Goal: Information Seeking & Learning: Learn about a topic

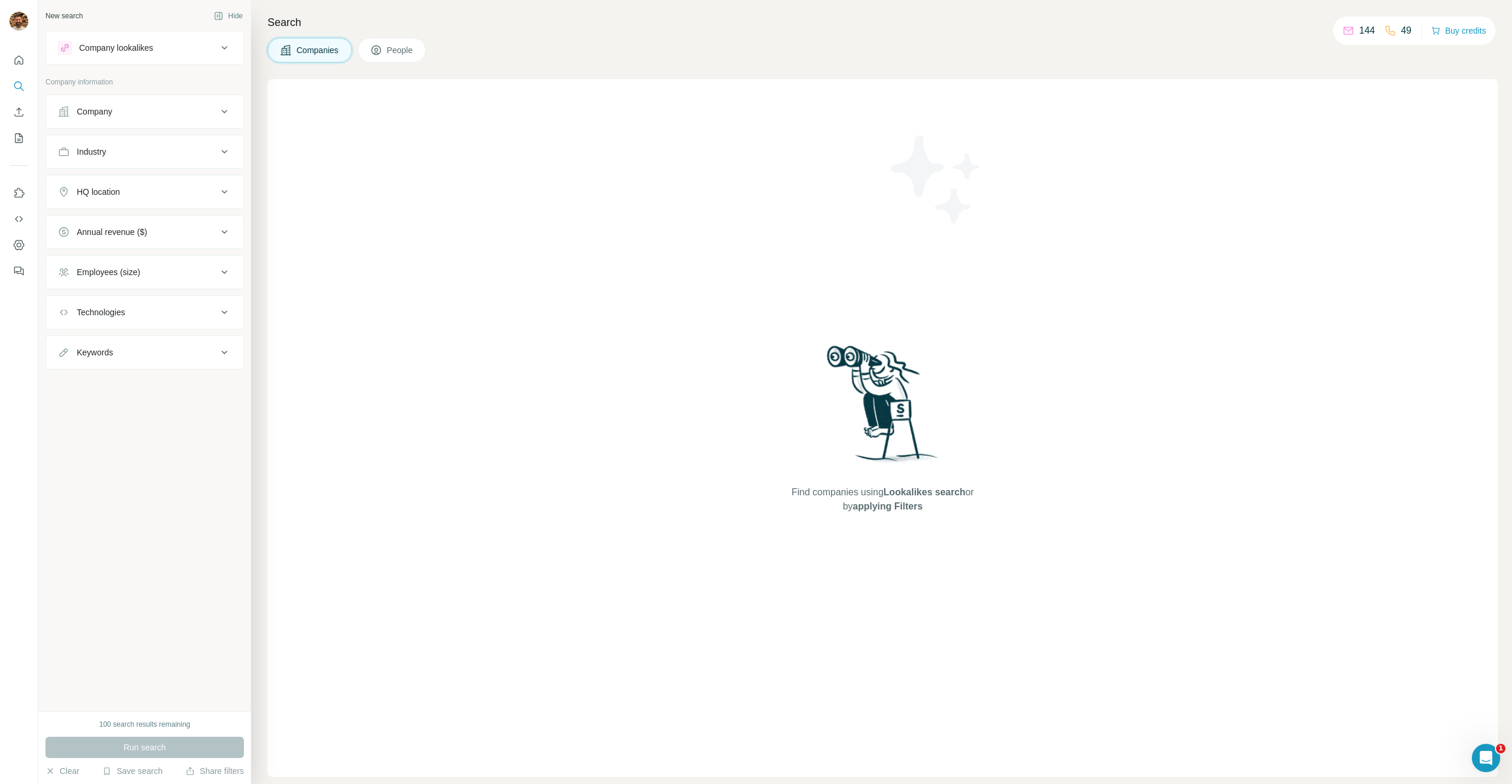
click at [183, 41] on div "Company lookalikes" at bounding box center [137, 48] width 159 height 14
click at [152, 127] on input "text" at bounding box center [144, 134] width 173 height 21
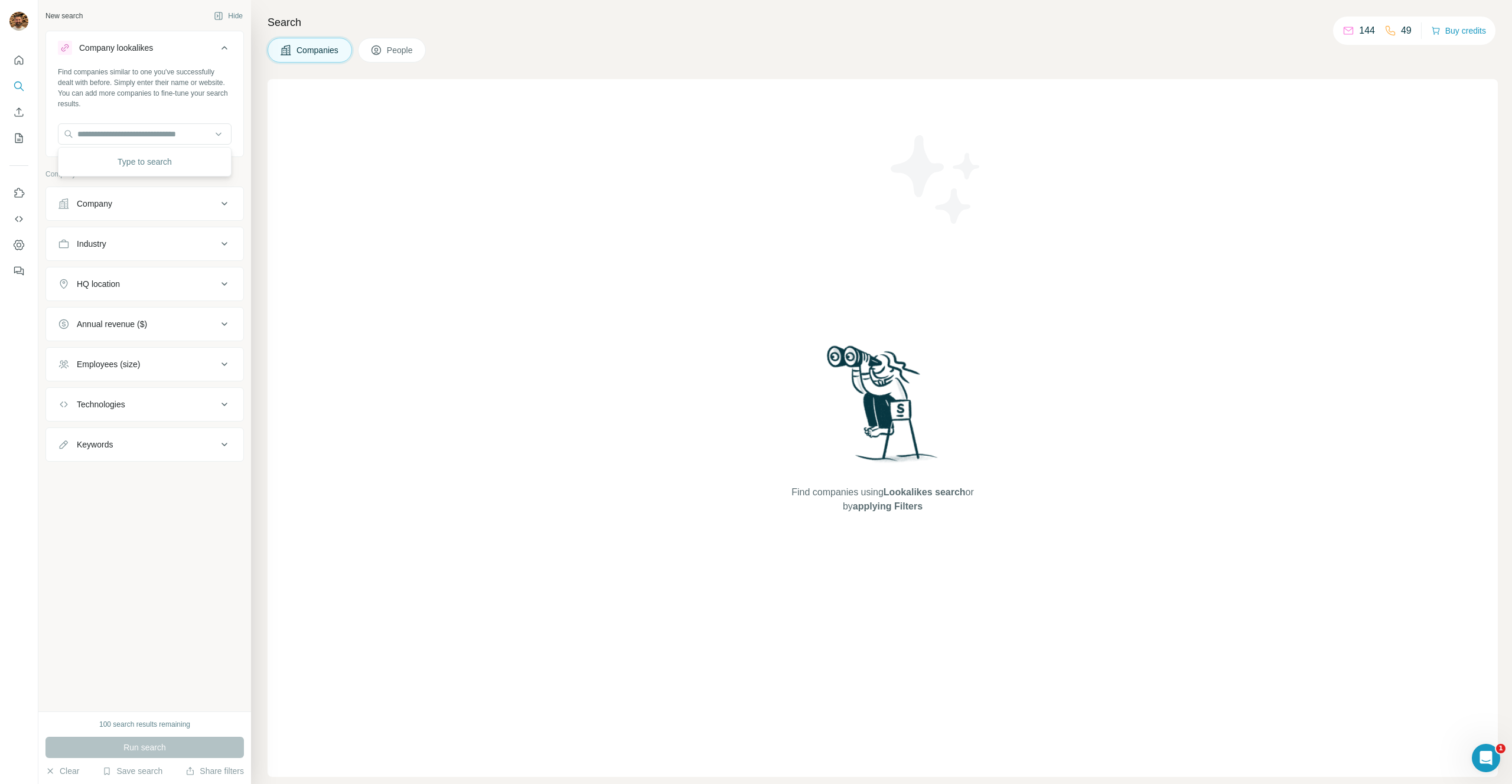
click at [181, 199] on div "Company" at bounding box center [137, 203] width 159 height 12
click at [192, 285] on div "HQ location" at bounding box center [137, 284] width 159 height 12
click at [148, 310] on input "text" at bounding box center [144, 313] width 173 height 21
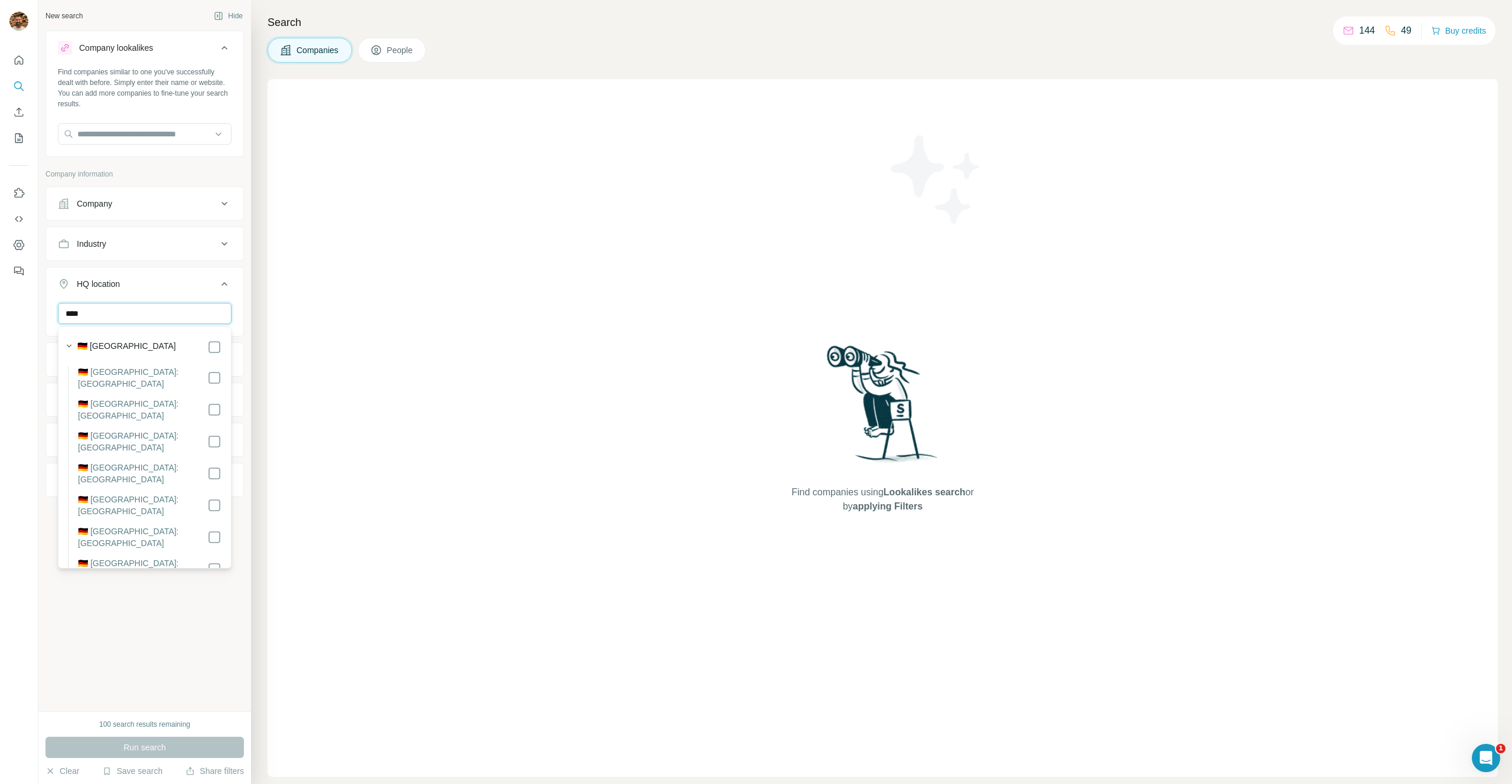
type input "****"
click at [25, 359] on div at bounding box center [19, 392] width 39 height 784
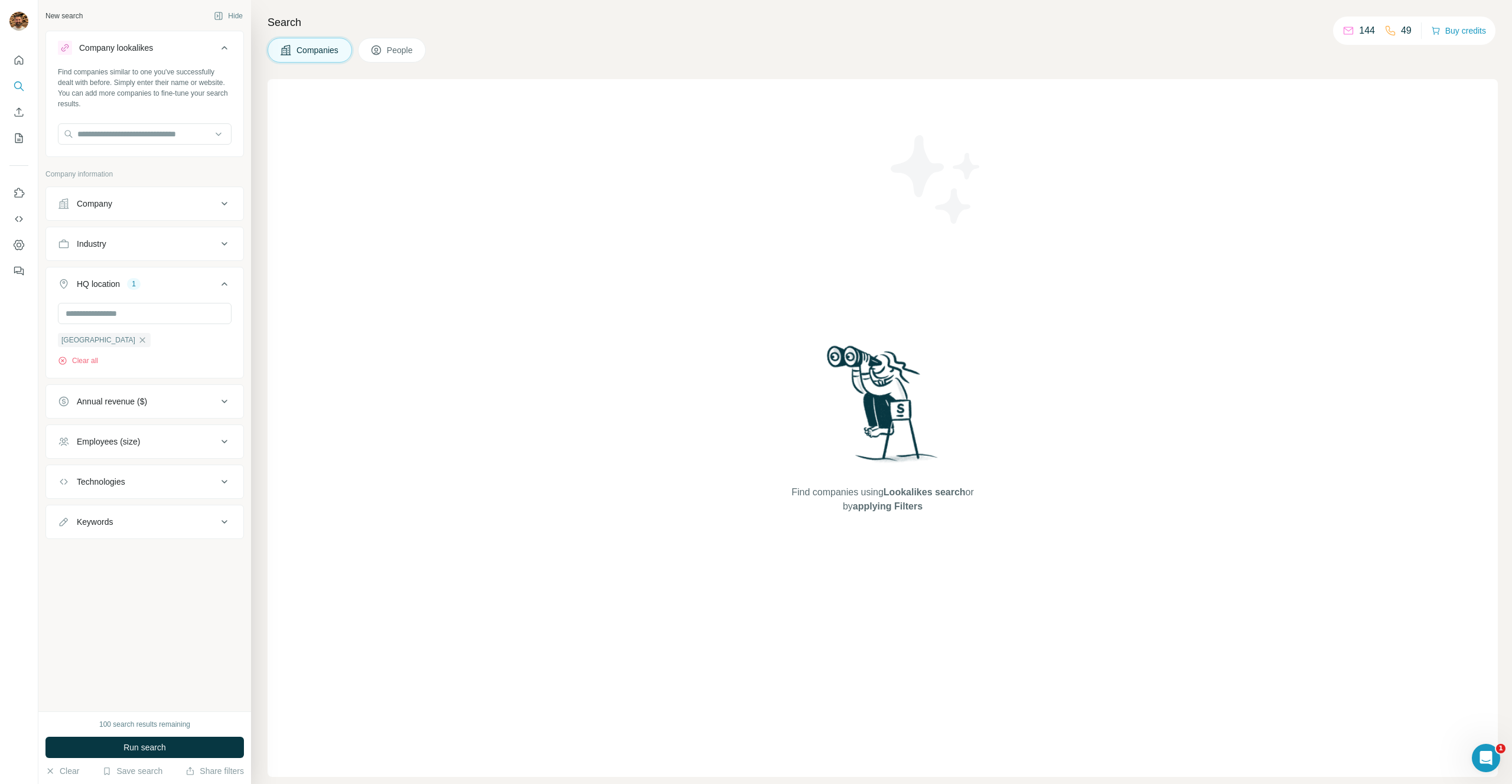
click at [182, 522] on div "Keywords" at bounding box center [137, 522] width 159 height 12
click at [105, 552] on input "text" at bounding box center [132, 551] width 150 height 21
type input "**********"
click at [143, 204] on div "Company" at bounding box center [137, 203] width 159 height 12
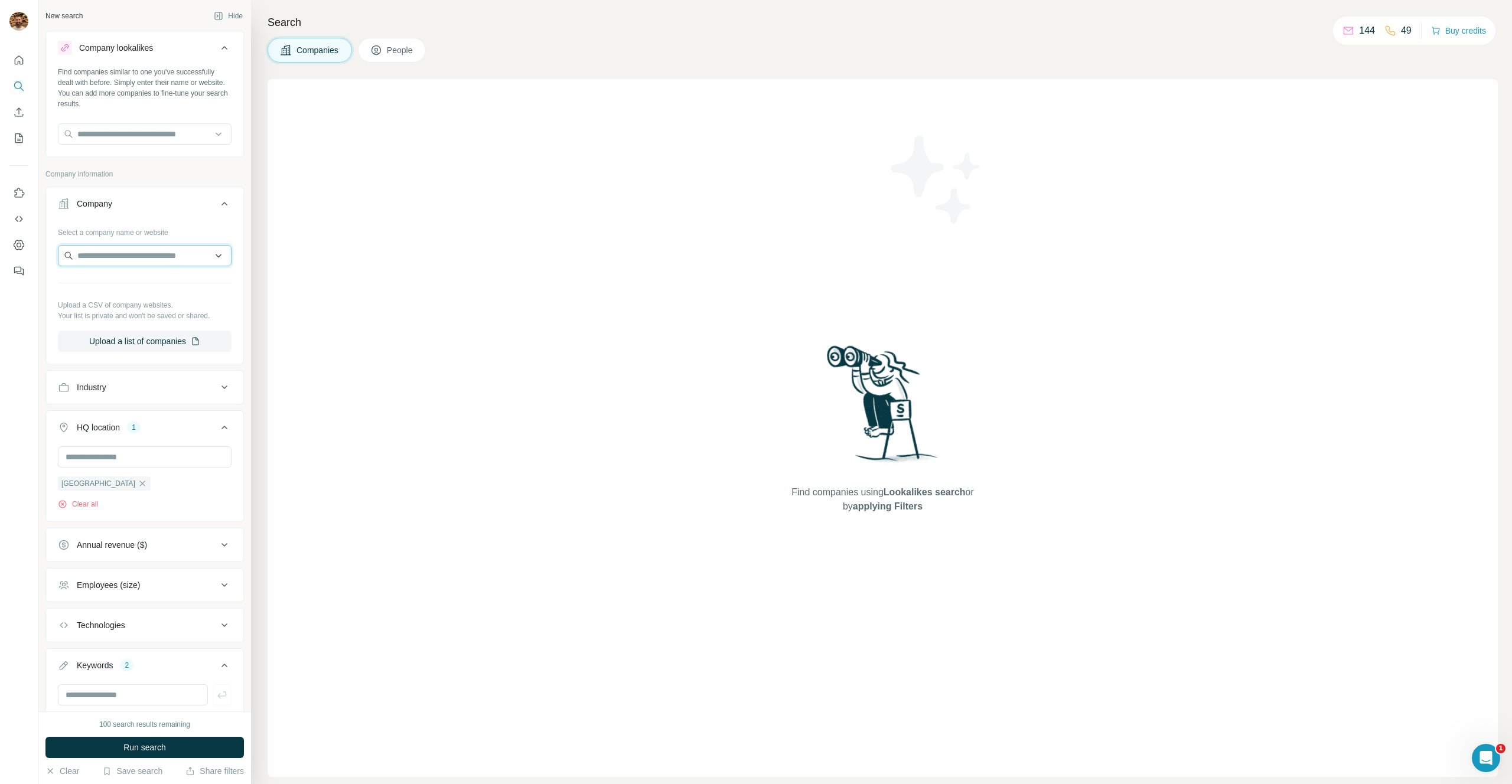
click at [117, 255] on input "text" at bounding box center [144, 255] width 173 height 21
type input "*****"
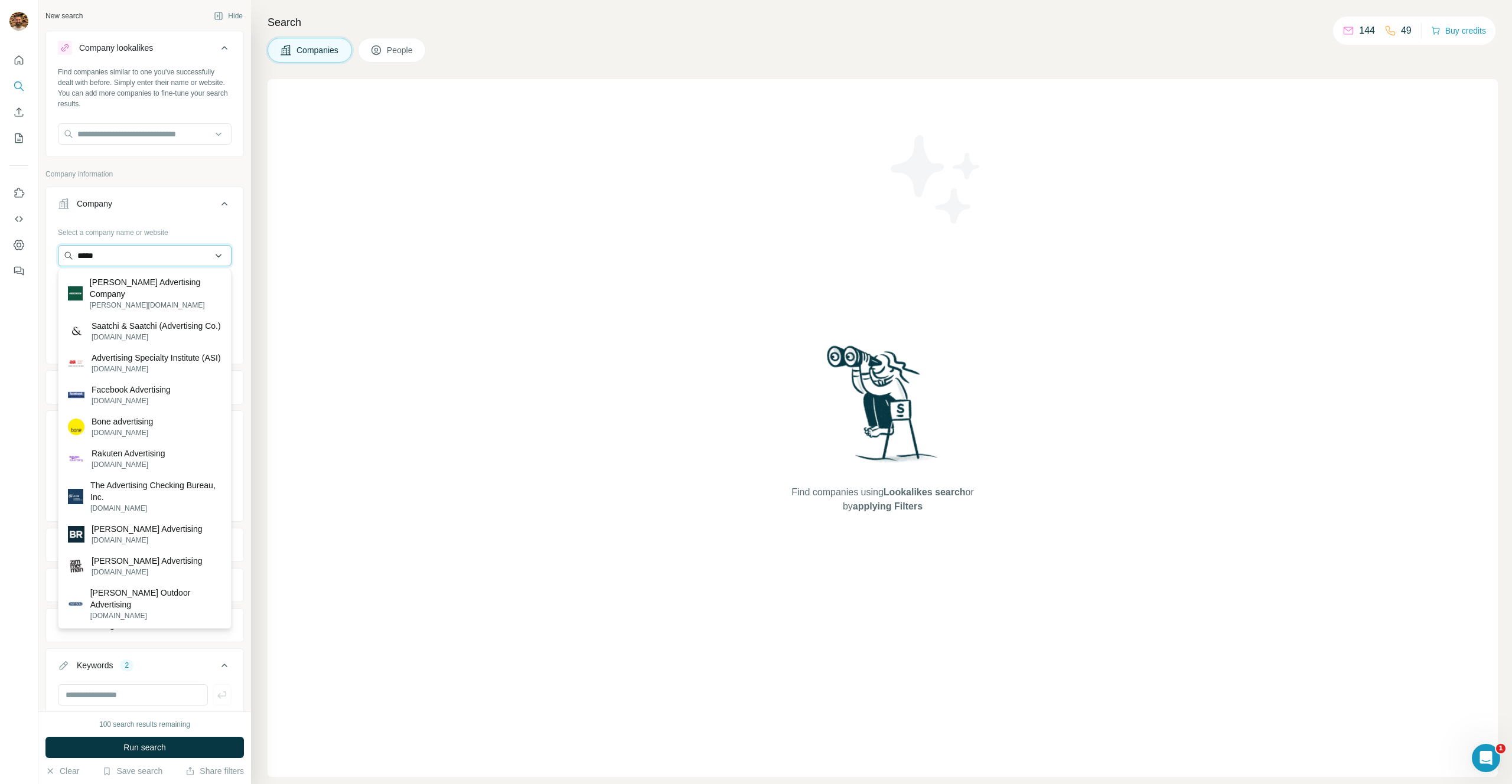
click at [117, 255] on input "*****" at bounding box center [144, 255] width 173 height 21
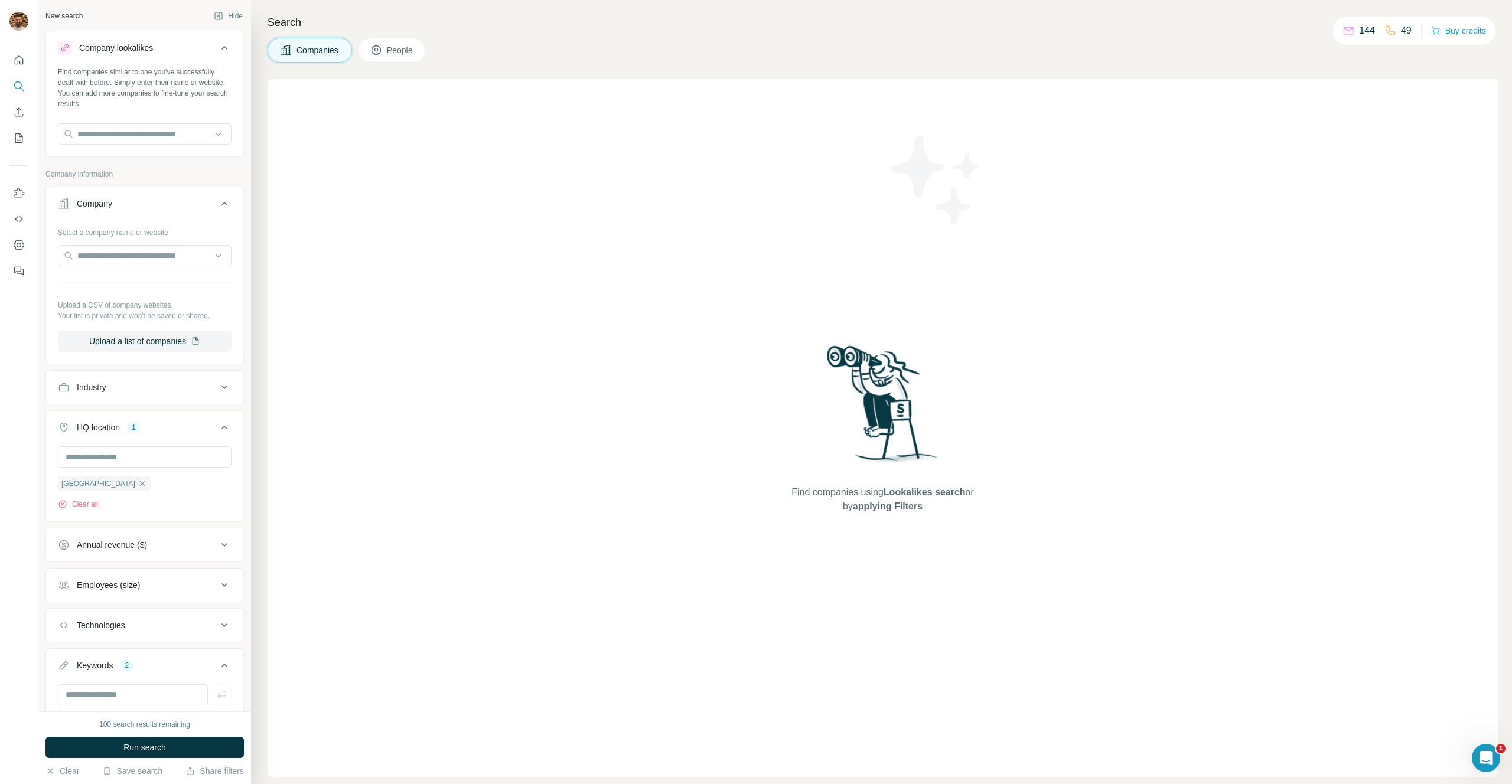
click at [164, 180] on div "Company information" at bounding box center [145, 177] width 199 height 17
click at [171, 390] on div "Industry" at bounding box center [137, 387] width 159 height 12
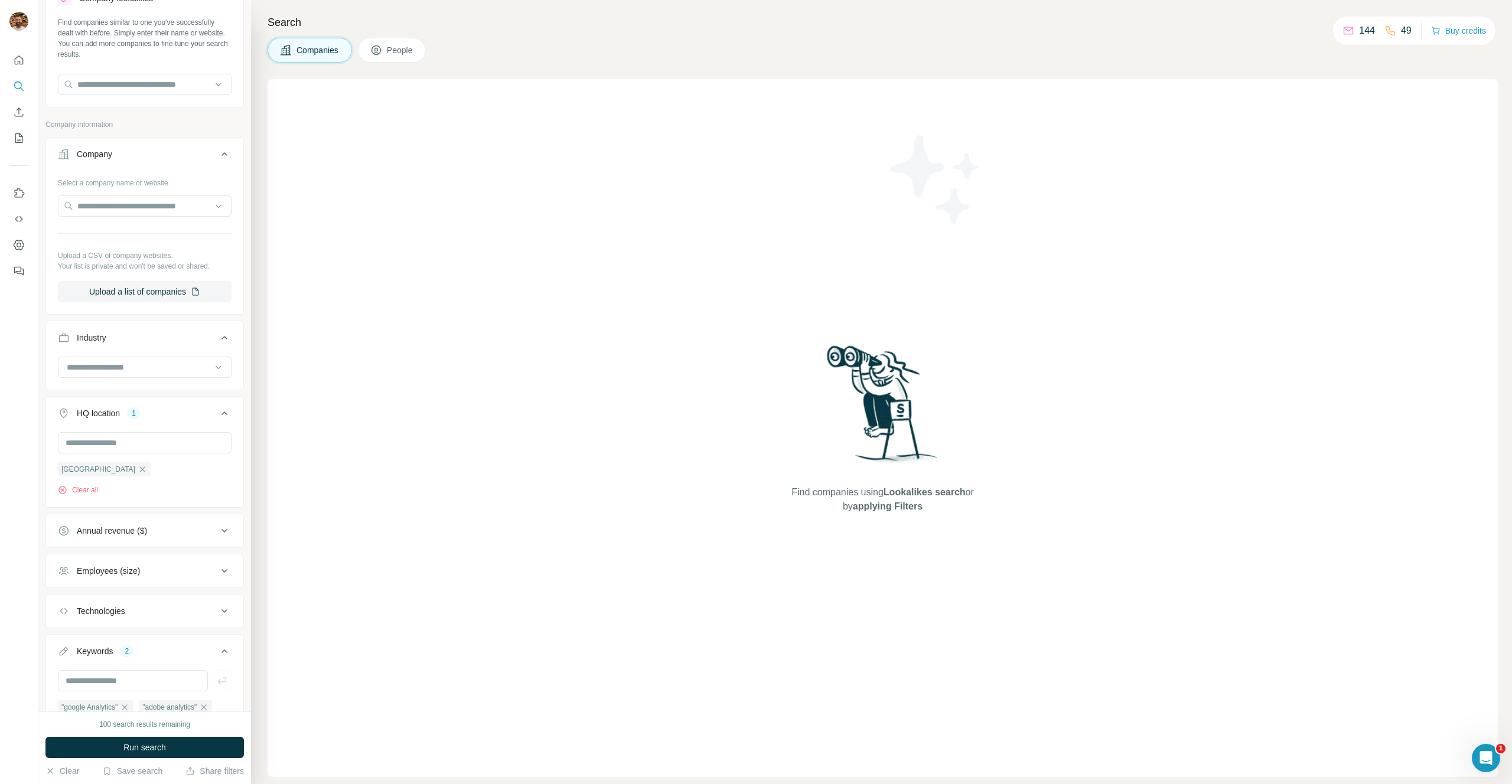
scroll to position [117, 0]
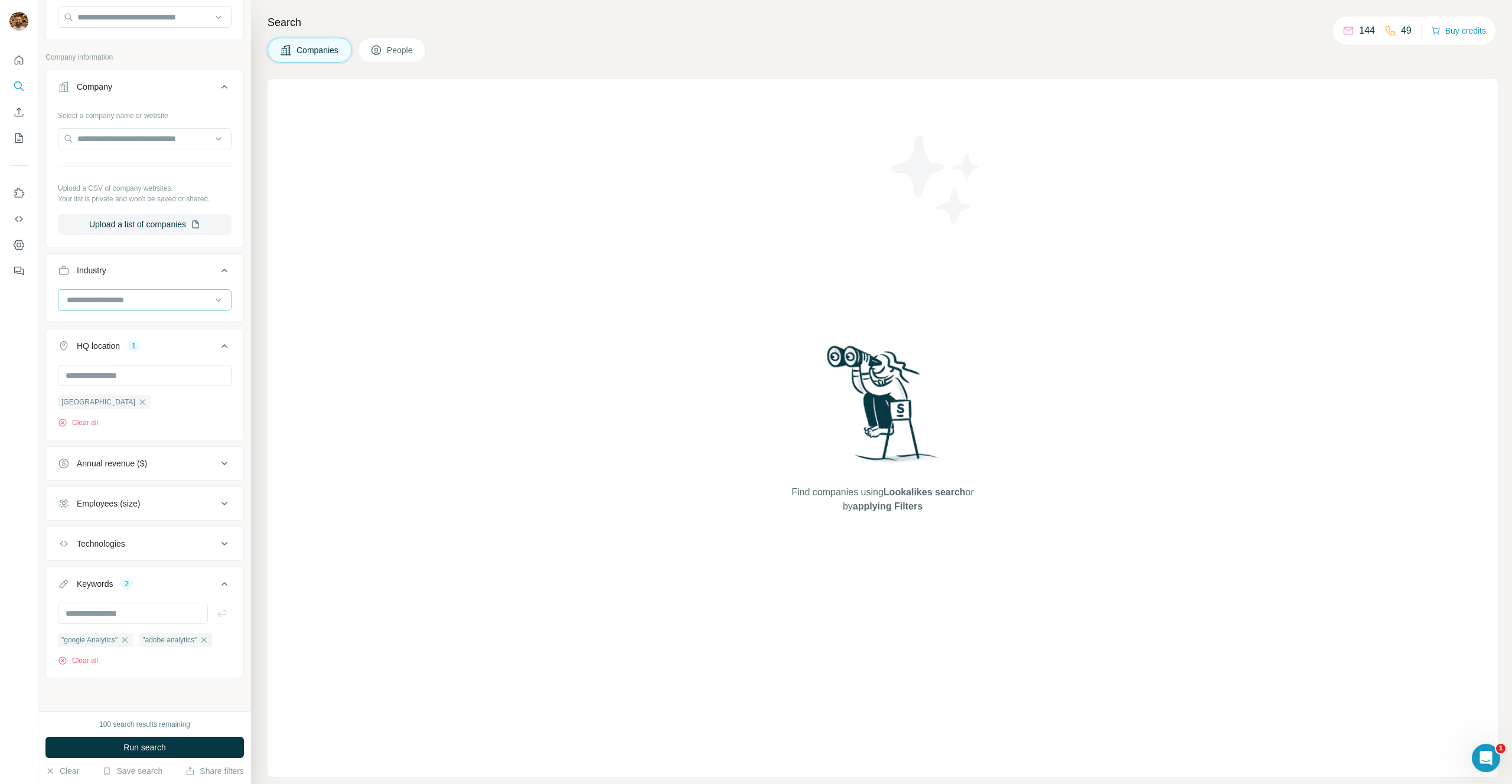
click at [184, 300] on input at bounding box center [138, 299] width 146 height 13
type input "*****"
click at [157, 326] on div "Advertising" at bounding box center [144, 325] width 154 height 12
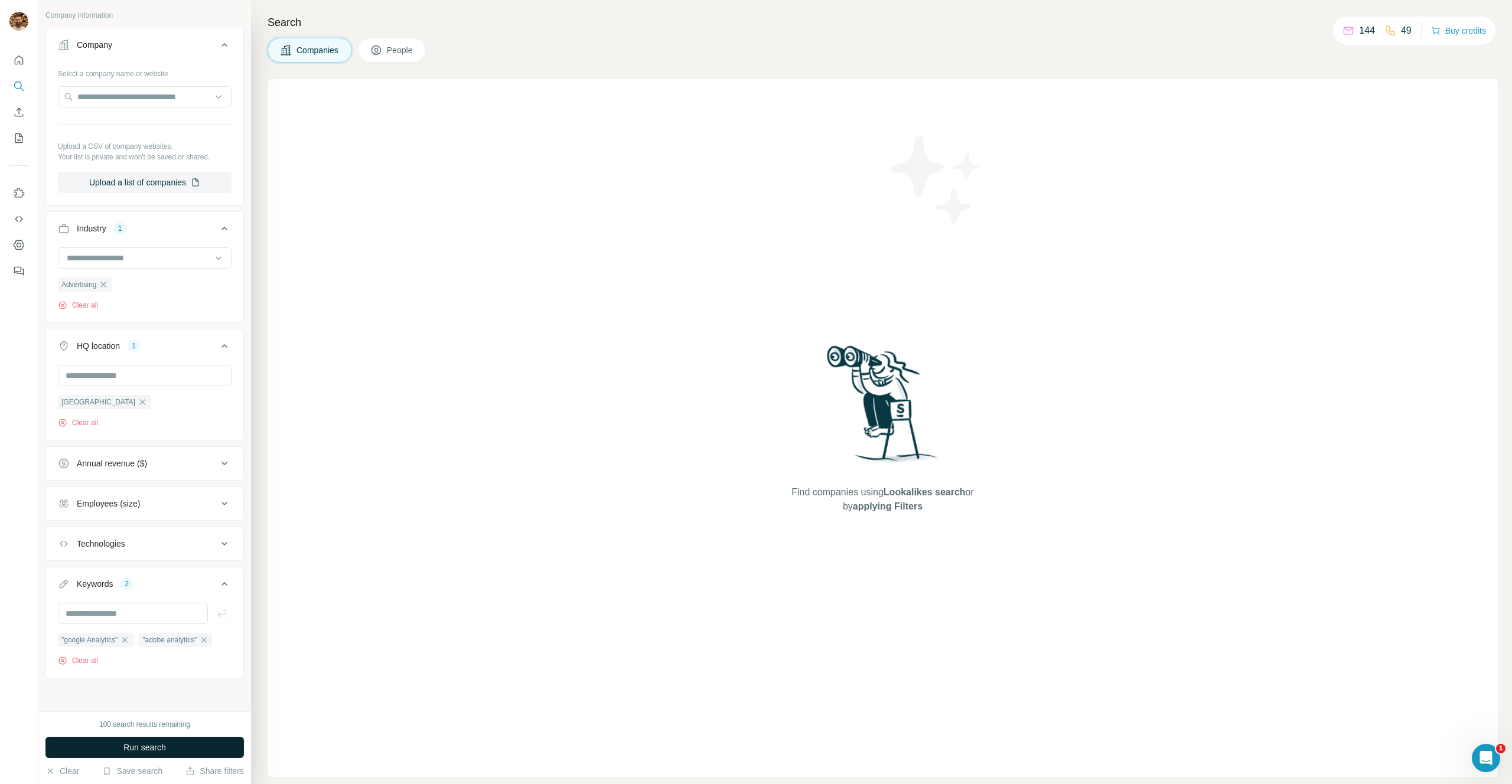
click at [145, 740] on button "Run search" at bounding box center [145, 747] width 199 height 21
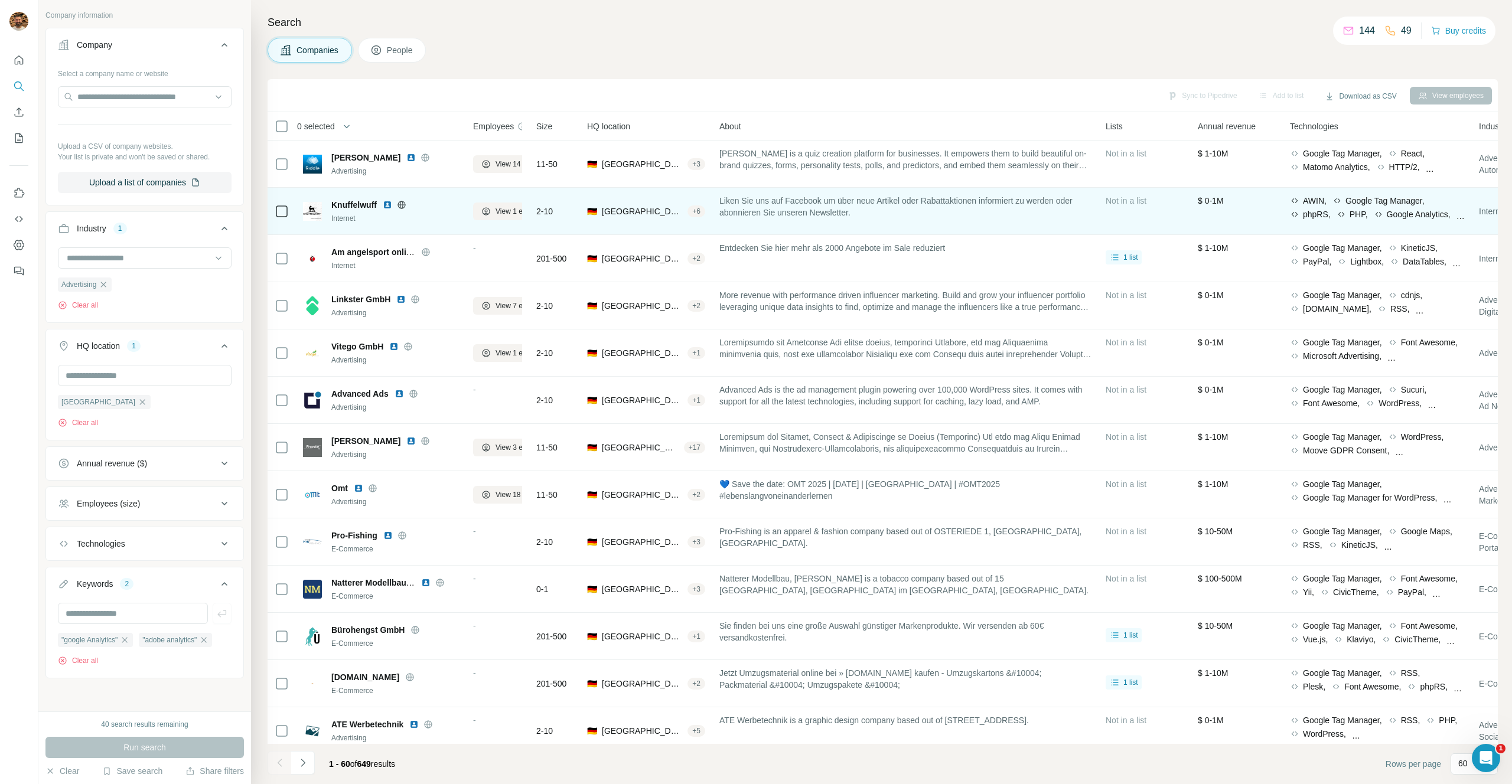
click at [857, 214] on span "Liken Sie uns auf Facebook um über neue Artikel oder Rabattaktionen informiert …" at bounding box center [906, 206] width 372 height 24
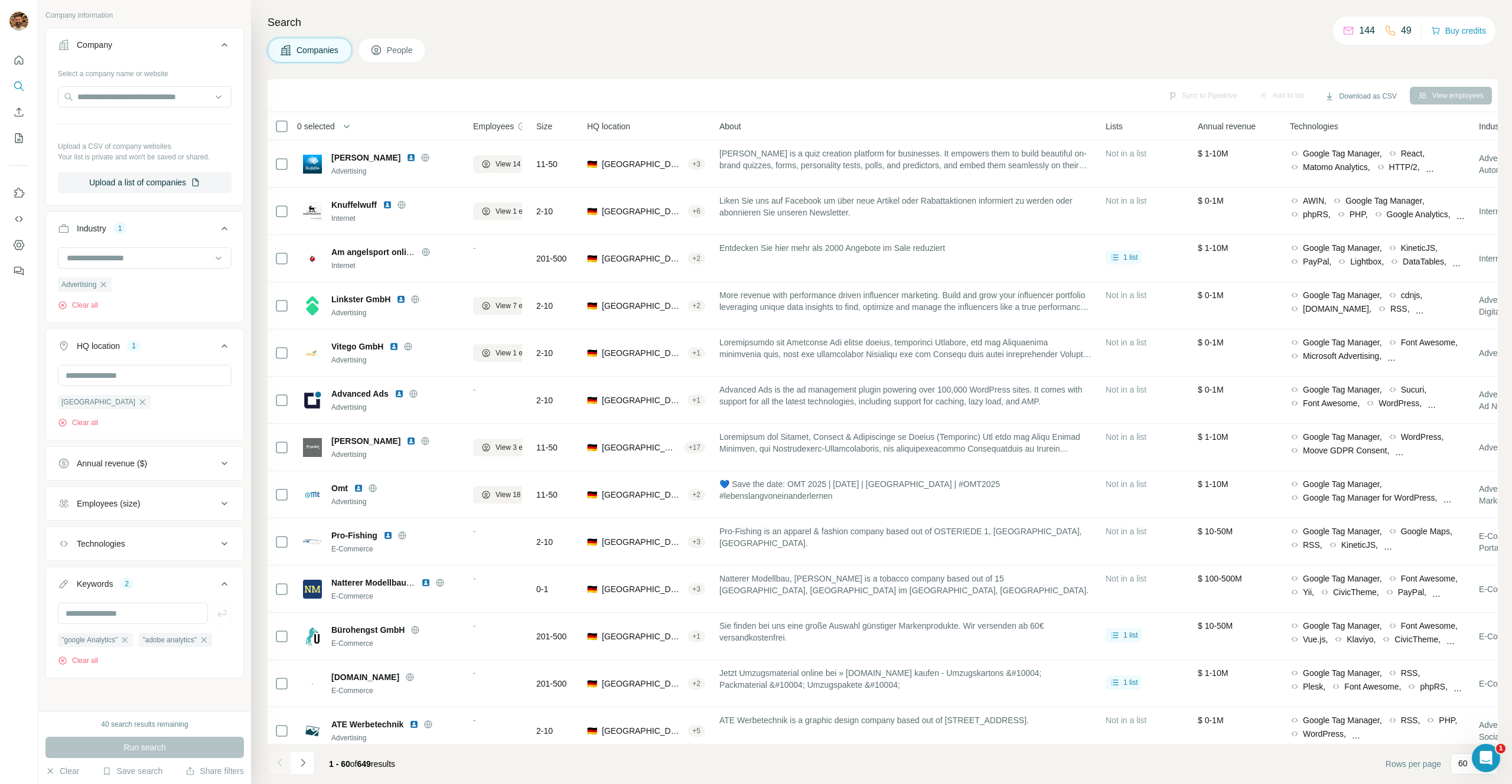
click at [128, 507] on div "Employees (size)" at bounding box center [108, 503] width 63 height 12
click at [65, 574] on icon at bounding box center [65, 573] width 14 height 14
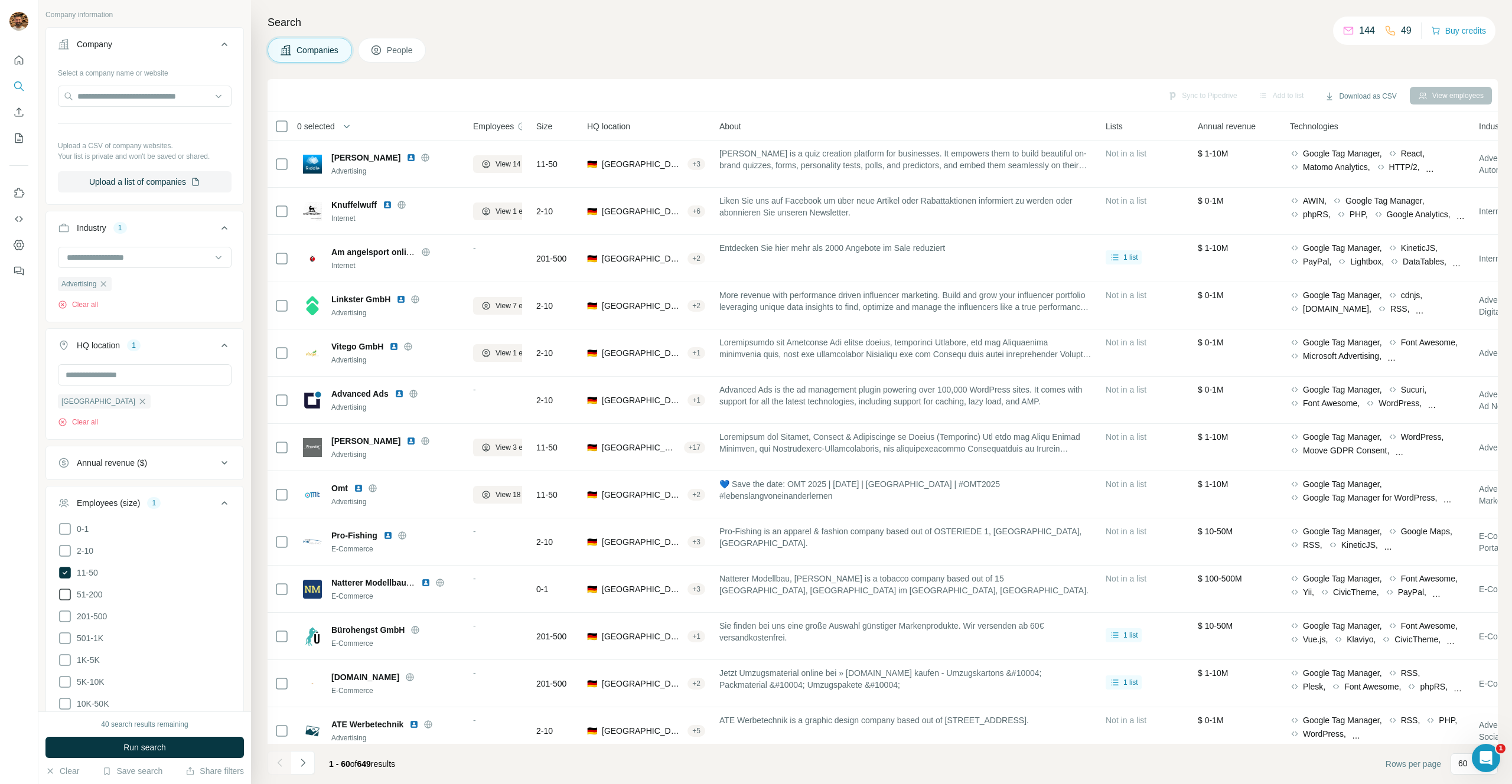
click at [65, 588] on icon at bounding box center [65, 595] width 14 height 14
click at [65, 615] on icon at bounding box center [65, 616] width 14 height 14
click at [173, 752] on button "Run search" at bounding box center [145, 747] width 199 height 21
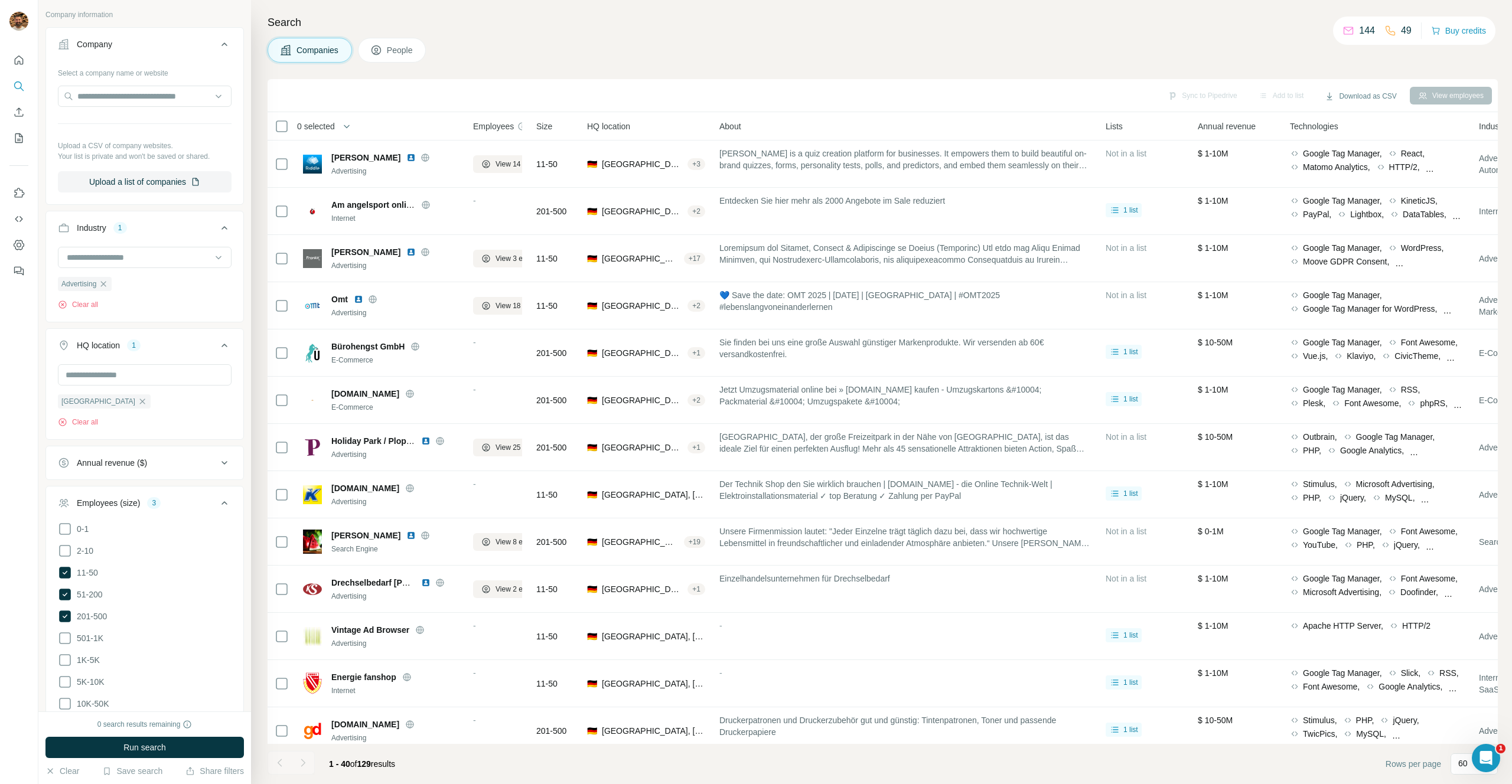
click at [222, 500] on icon at bounding box center [225, 503] width 14 height 14
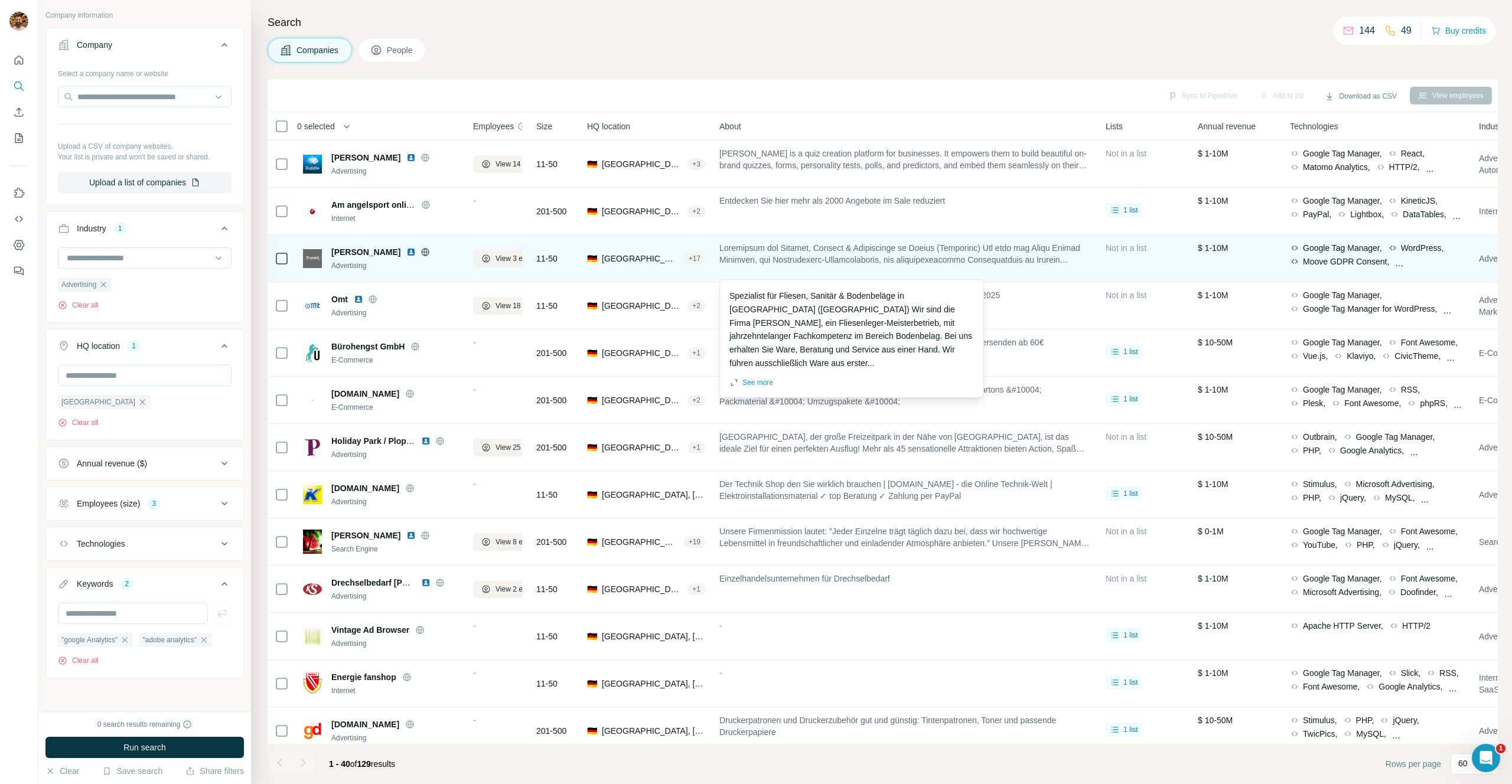
click at [825, 251] on span at bounding box center [906, 254] width 372 height 24
click at [758, 377] on button "See more" at bounding box center [750, 382] width 43 height 10
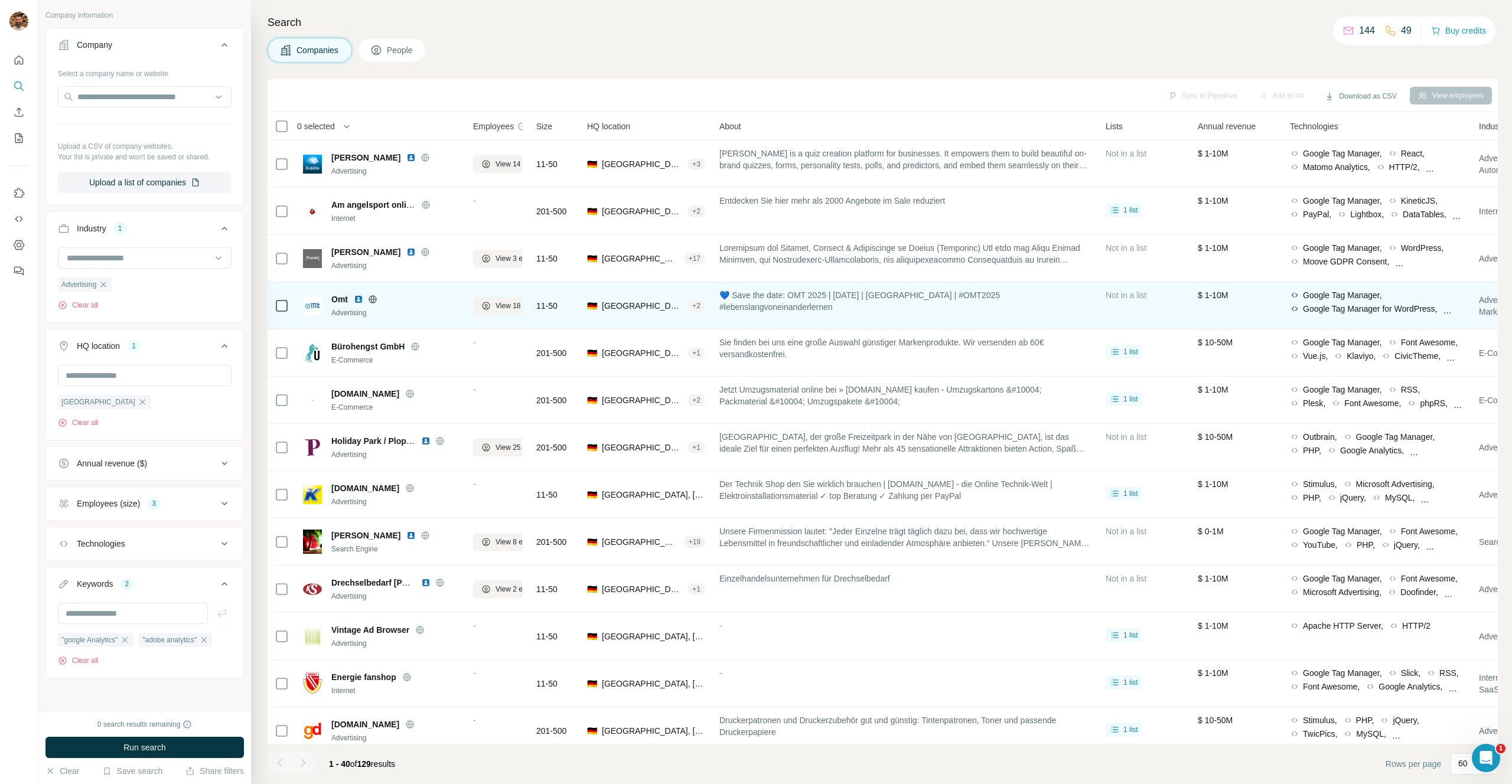
drag, startPoint x: 853, startPoint y: 498, endPoint x: 719, endPoint y: 292, distance: 245.7
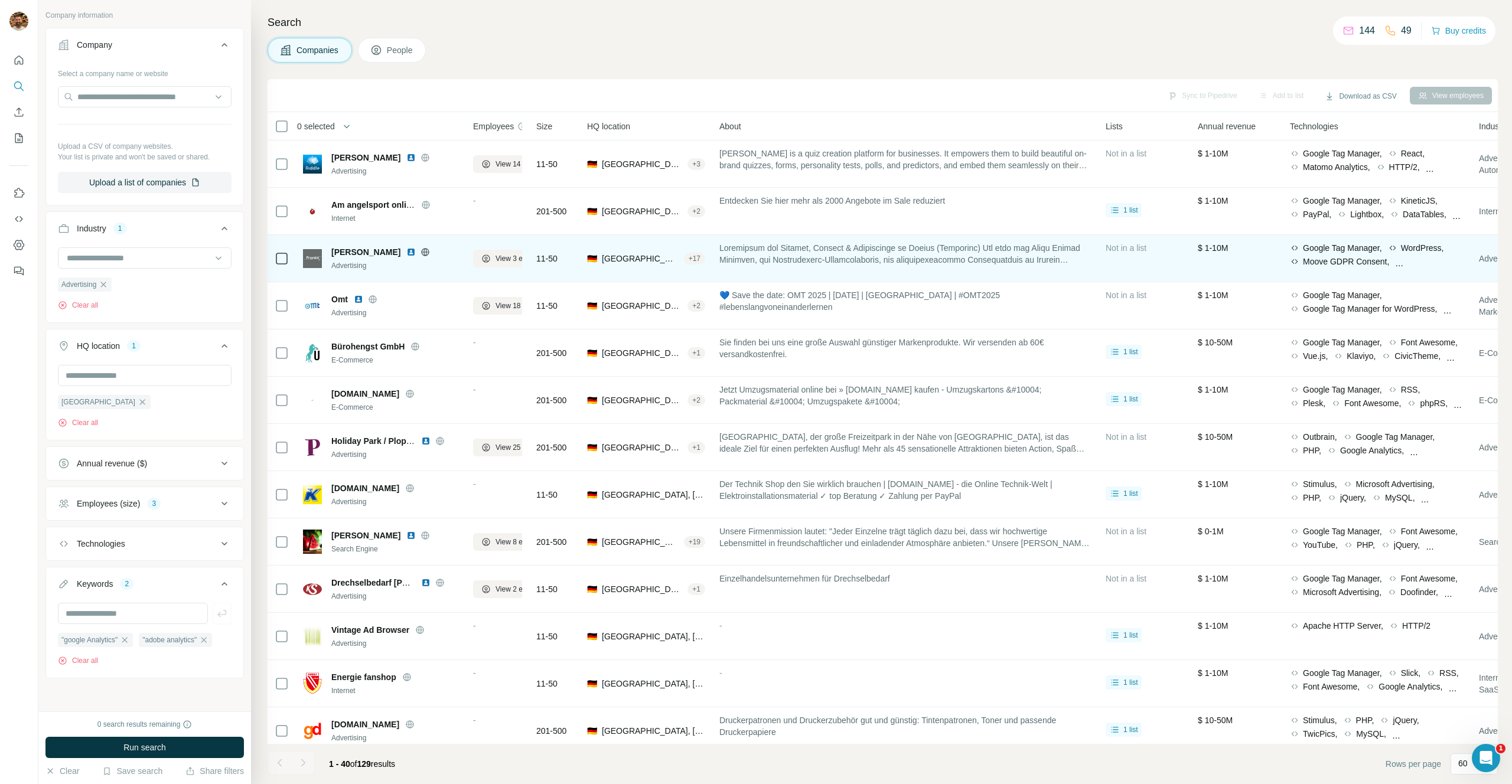
click at [773, 259] on span at bounding box center [906, 254] width 372 height 24
click at [773, 258] on span at bounding box center [906, 254] width 372 height 24
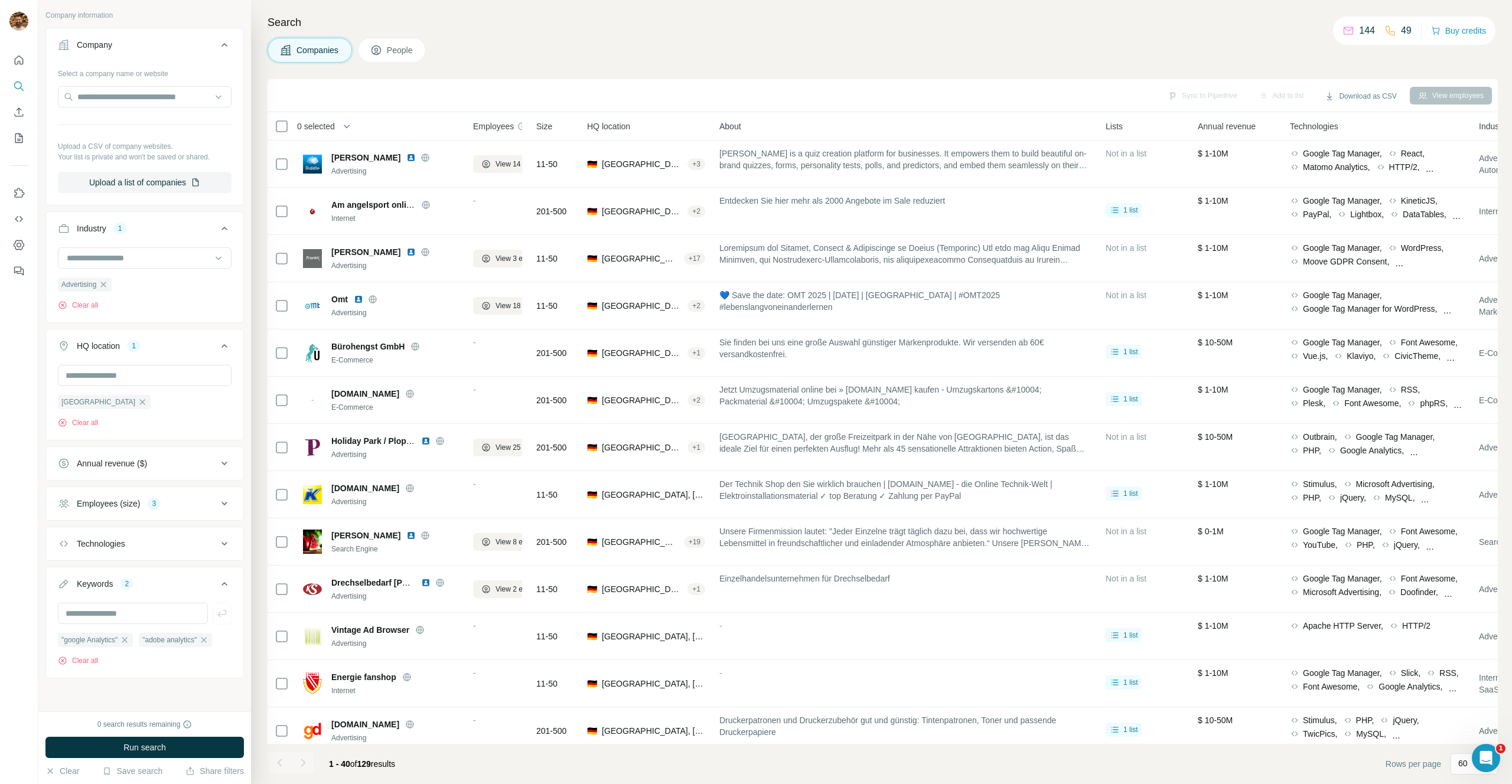
click at [989, 100] on div "Sync to Pipedrive Add to list Download as CSV View employees" at bounding box center [883, 95] width 1219 height 20
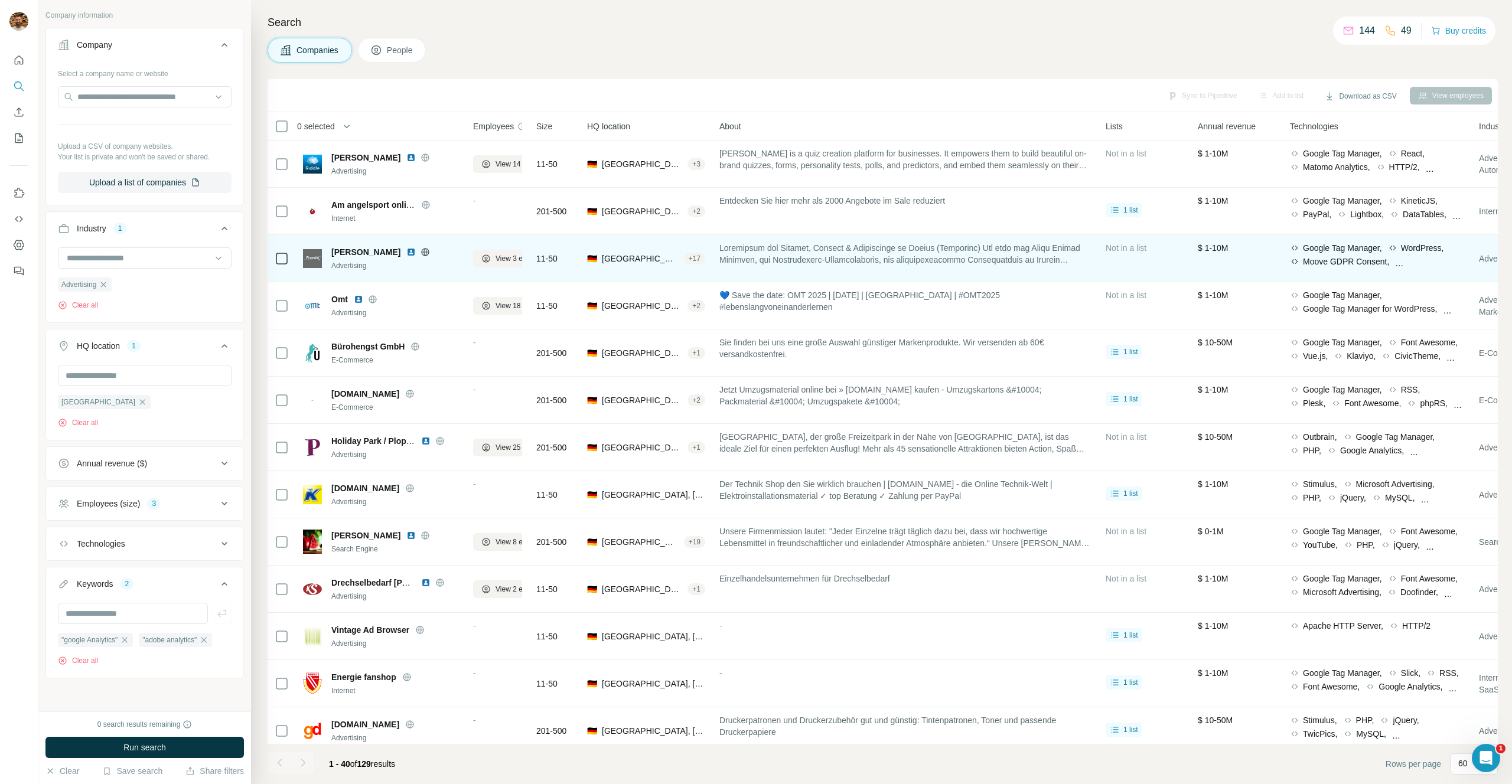
click at [828, 246] on span at bounding box center [906, 254] width 372 height 24
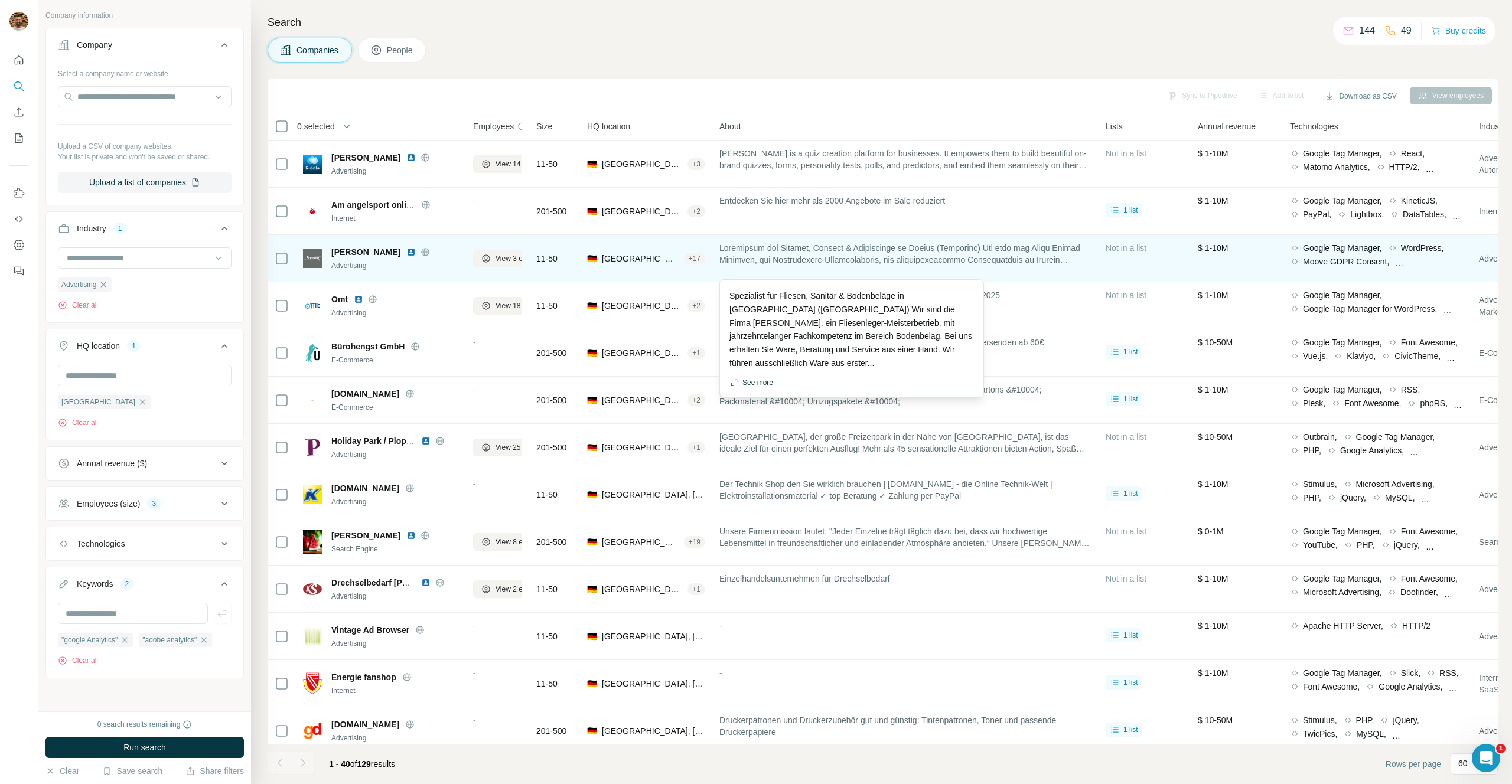
click at [767, 378] on button "See more" at bounding box center [750, 382] width 43 height 10
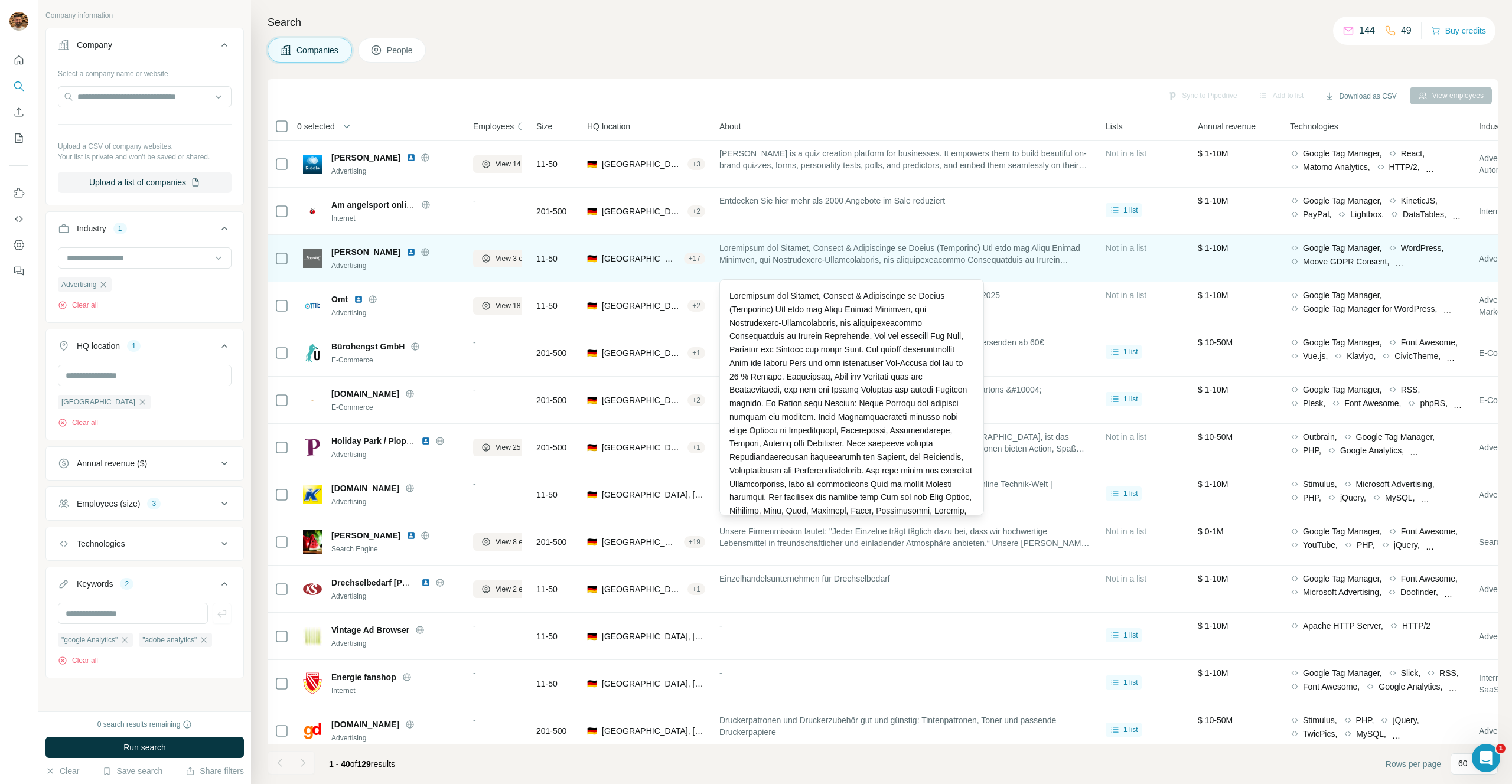
click at [769, 360] on div at bounding box center [851, 410] width 244 height 242
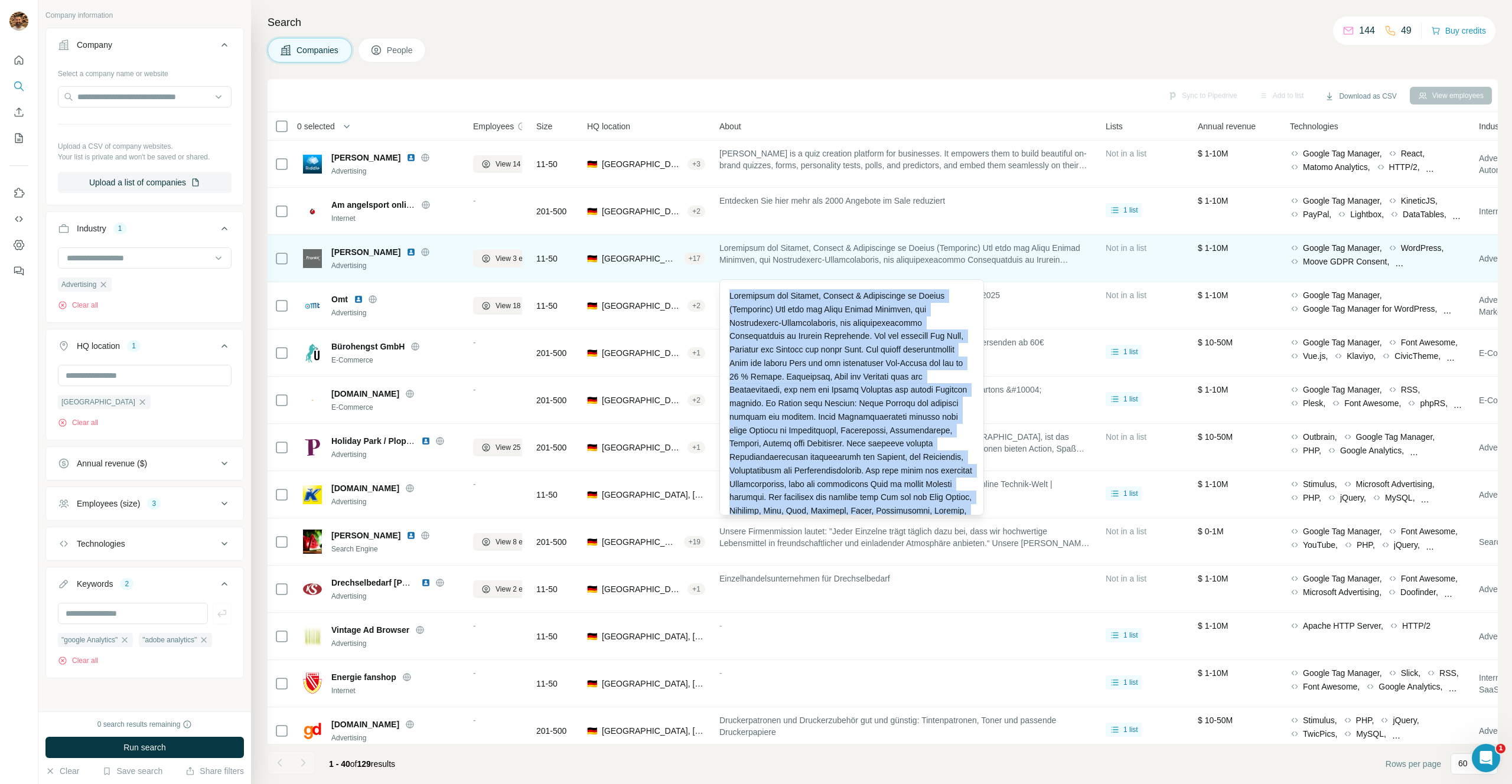
click at [769, 360] on div at bounding box center [851, 410] width 244 height 242
copy div "Loremipsum dol Sitamet, Consect & Adipiscinge se Doeius (Temporinc) Utl etdo ma…"
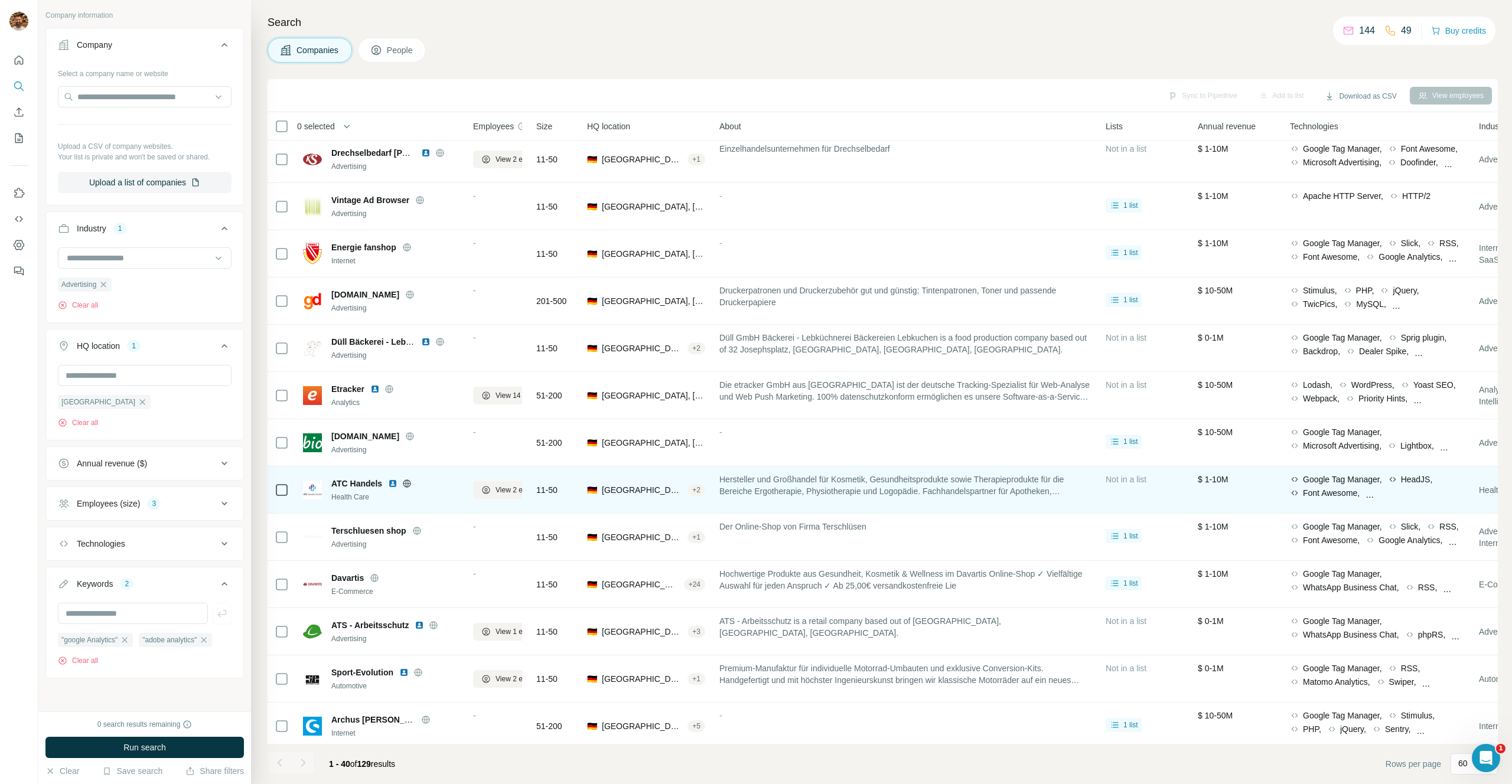
scroll to position [432, 0]
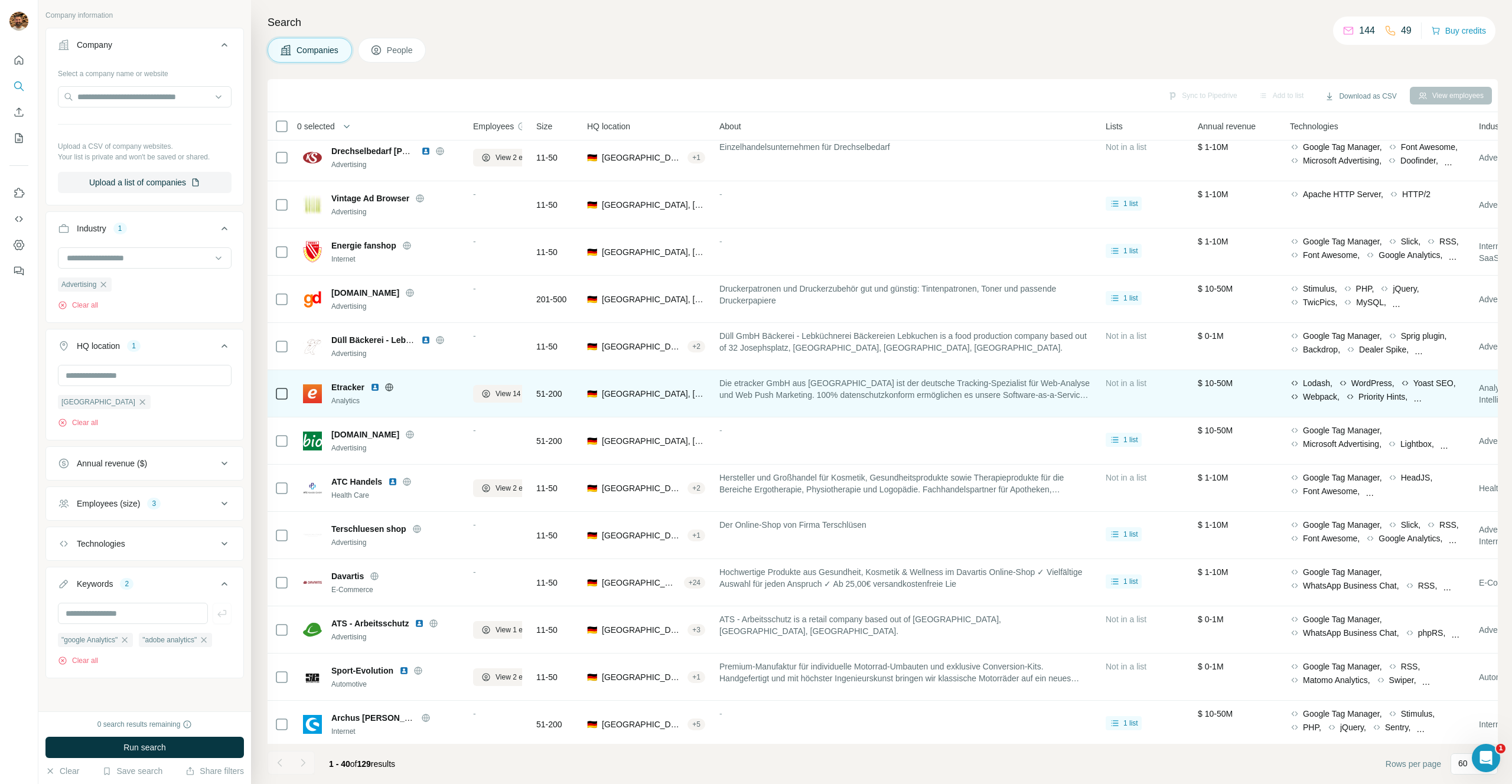
click at [374, 386] on img at bounding box center [375, 388] width 9 height 9
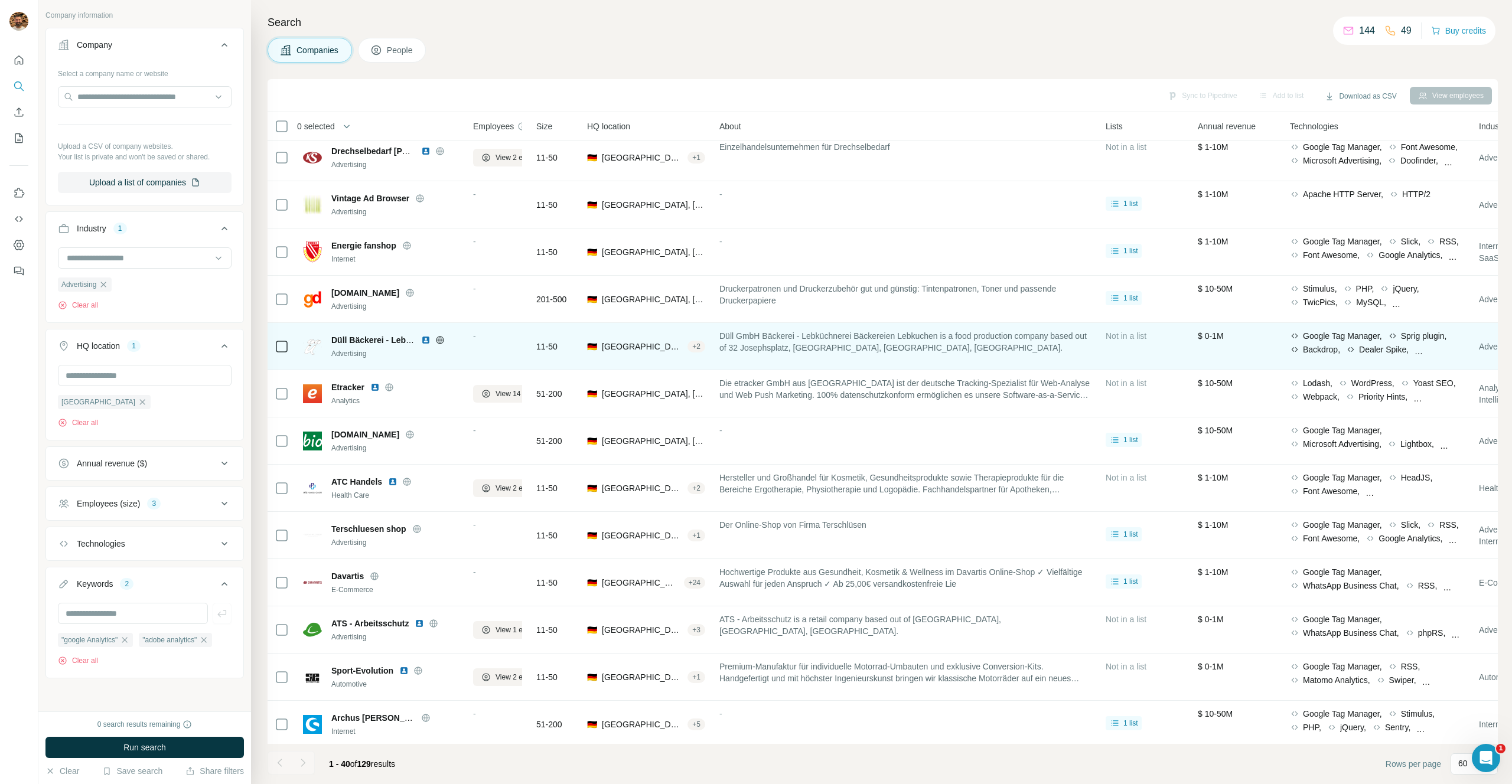
click at [870, 345] on span "Düll GmbH Bäckerei - Lebküchnerei Bäckereien Lebkuchen is a food production com…" at bounding box center [906, 342] width 372 height 24
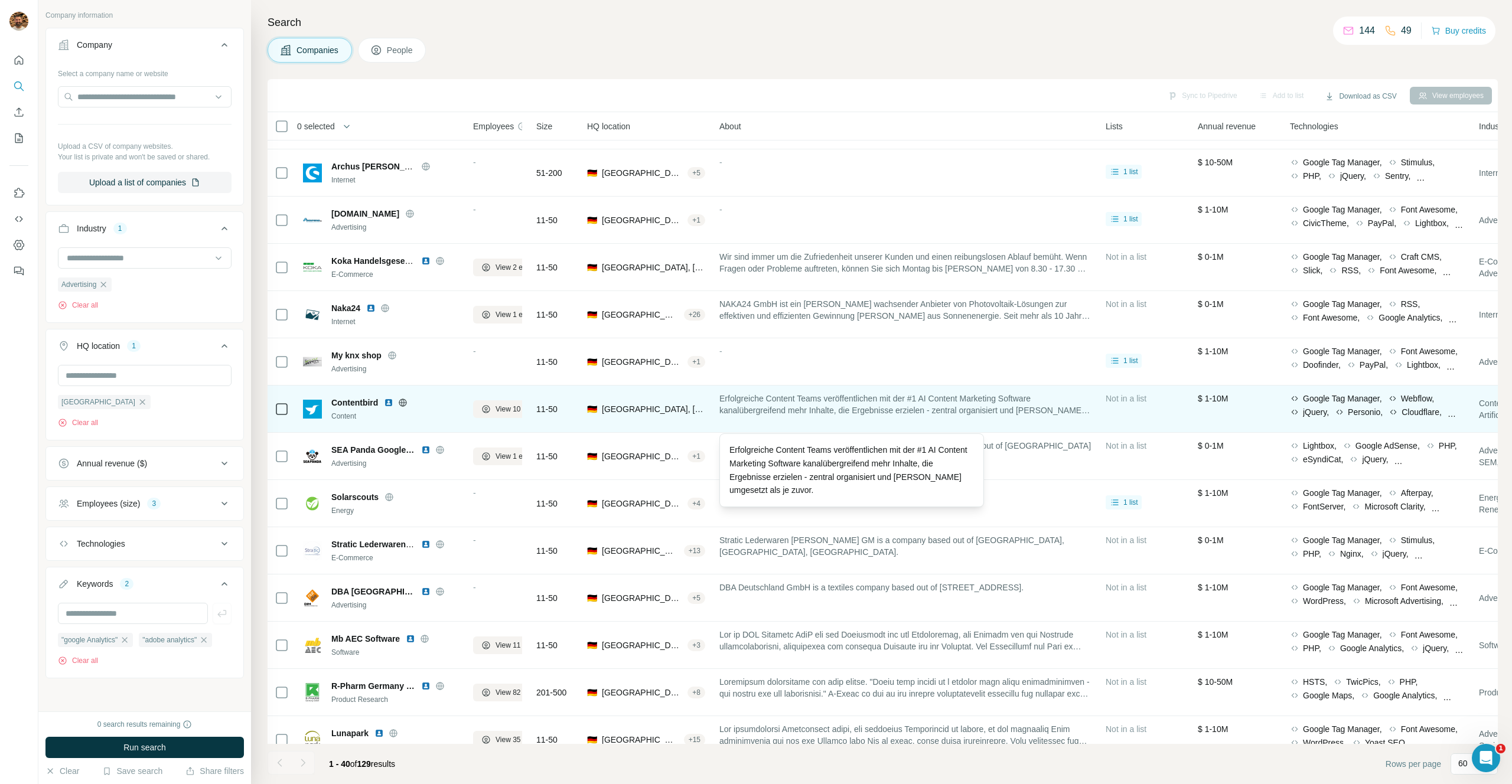
scroll to position [988, 0]
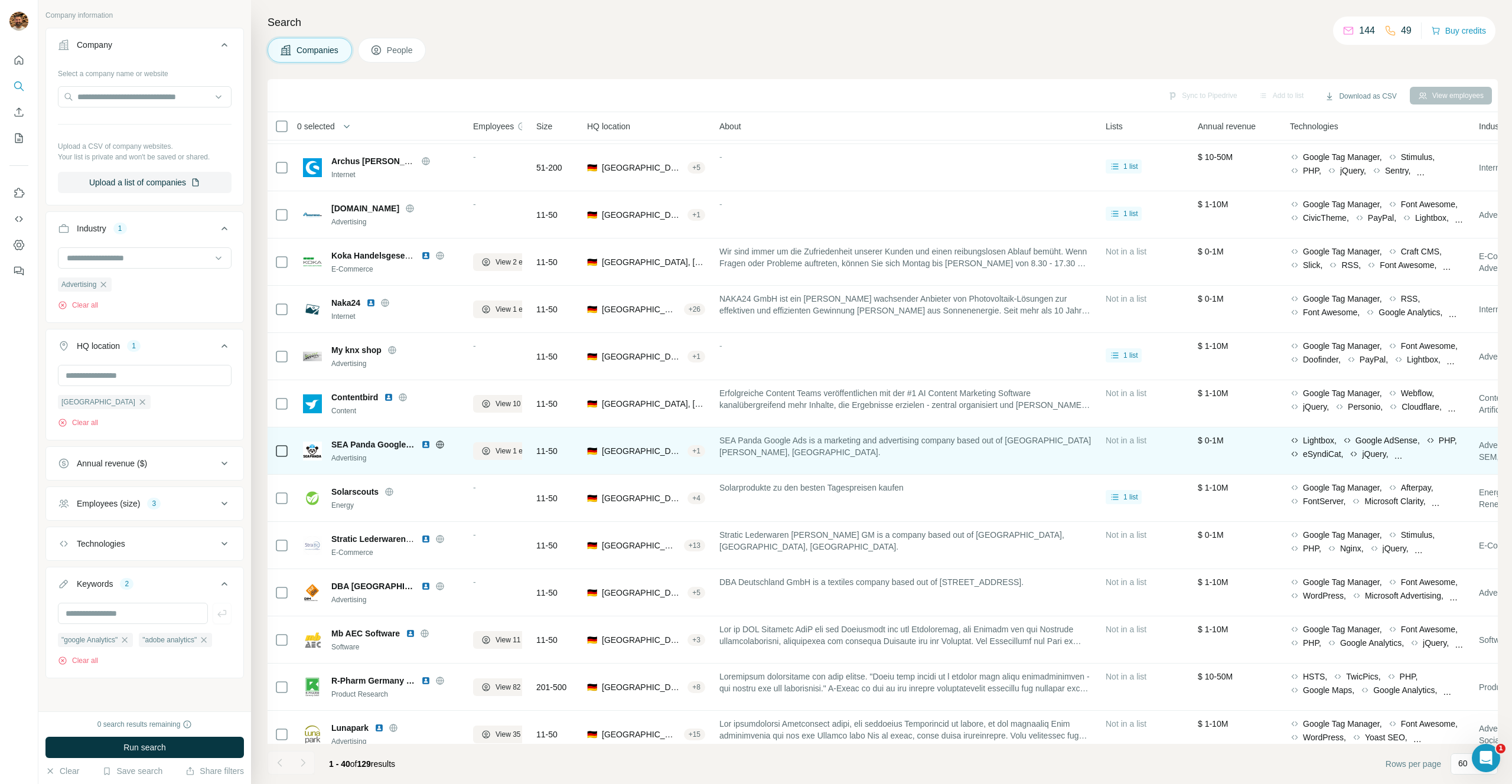
click at [426, 446] on img at bounding box center [426, 444] width 9 height 9
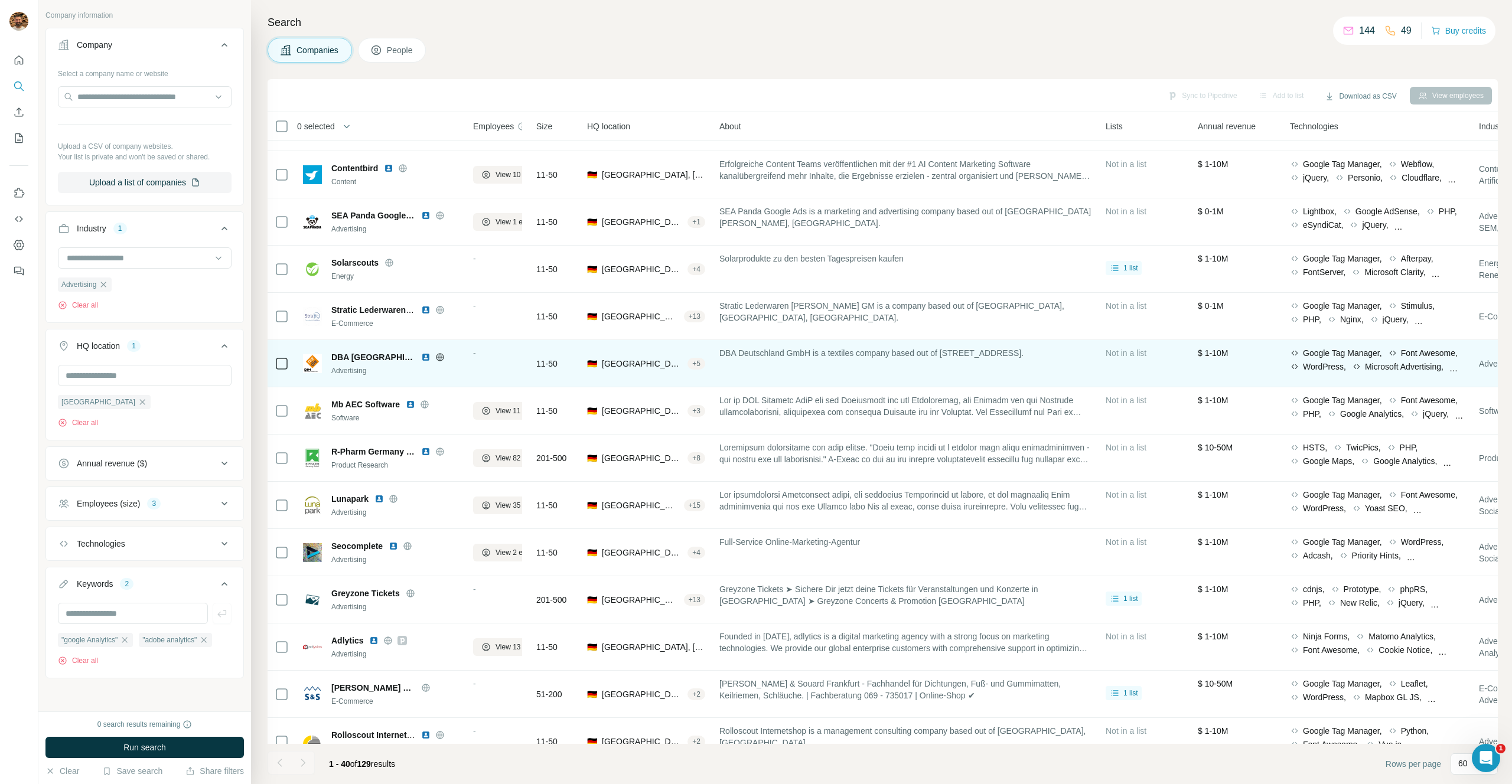
scroll to position [1219, 0]
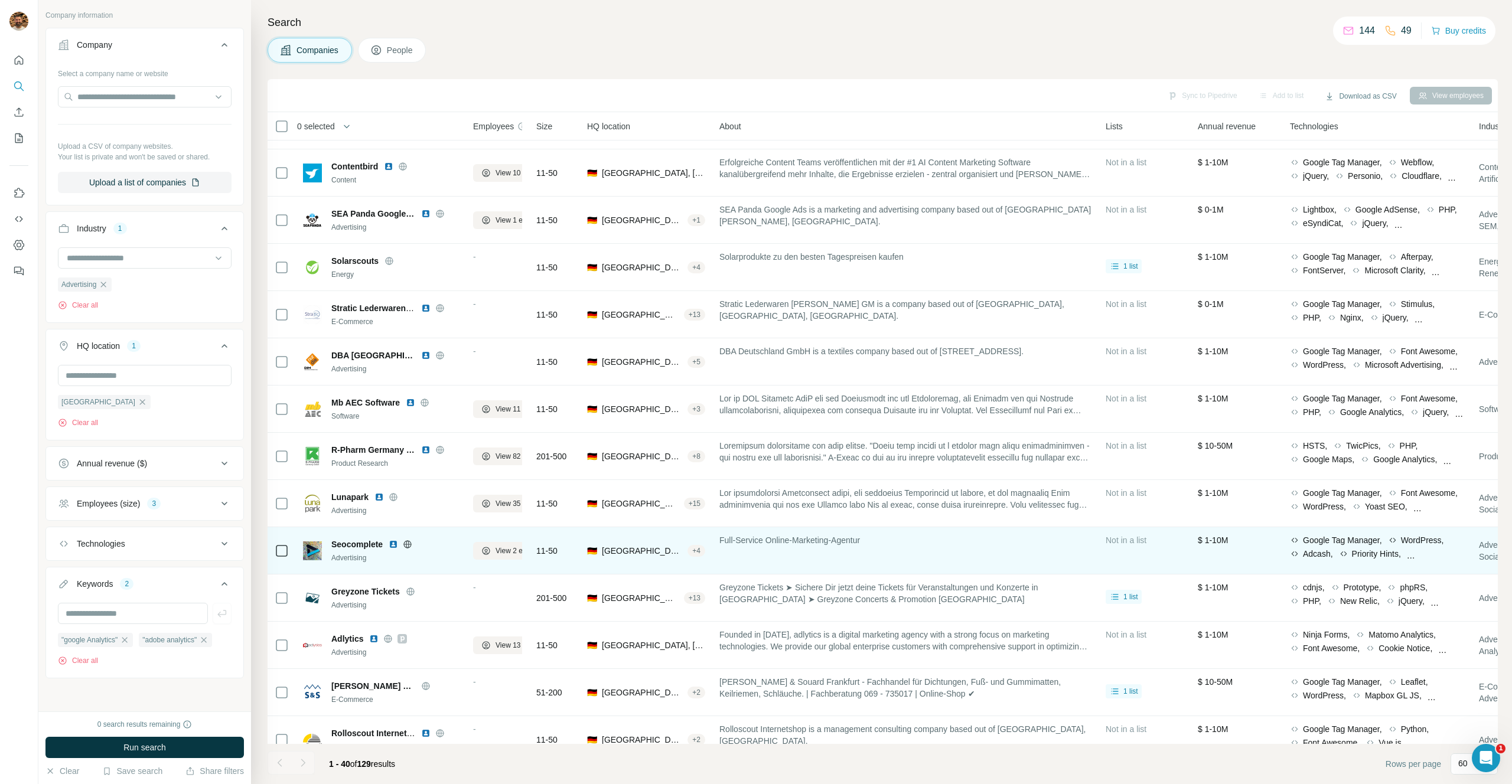
click at [393, 544] on img at bounding box center [393, 544] width 9 height 9
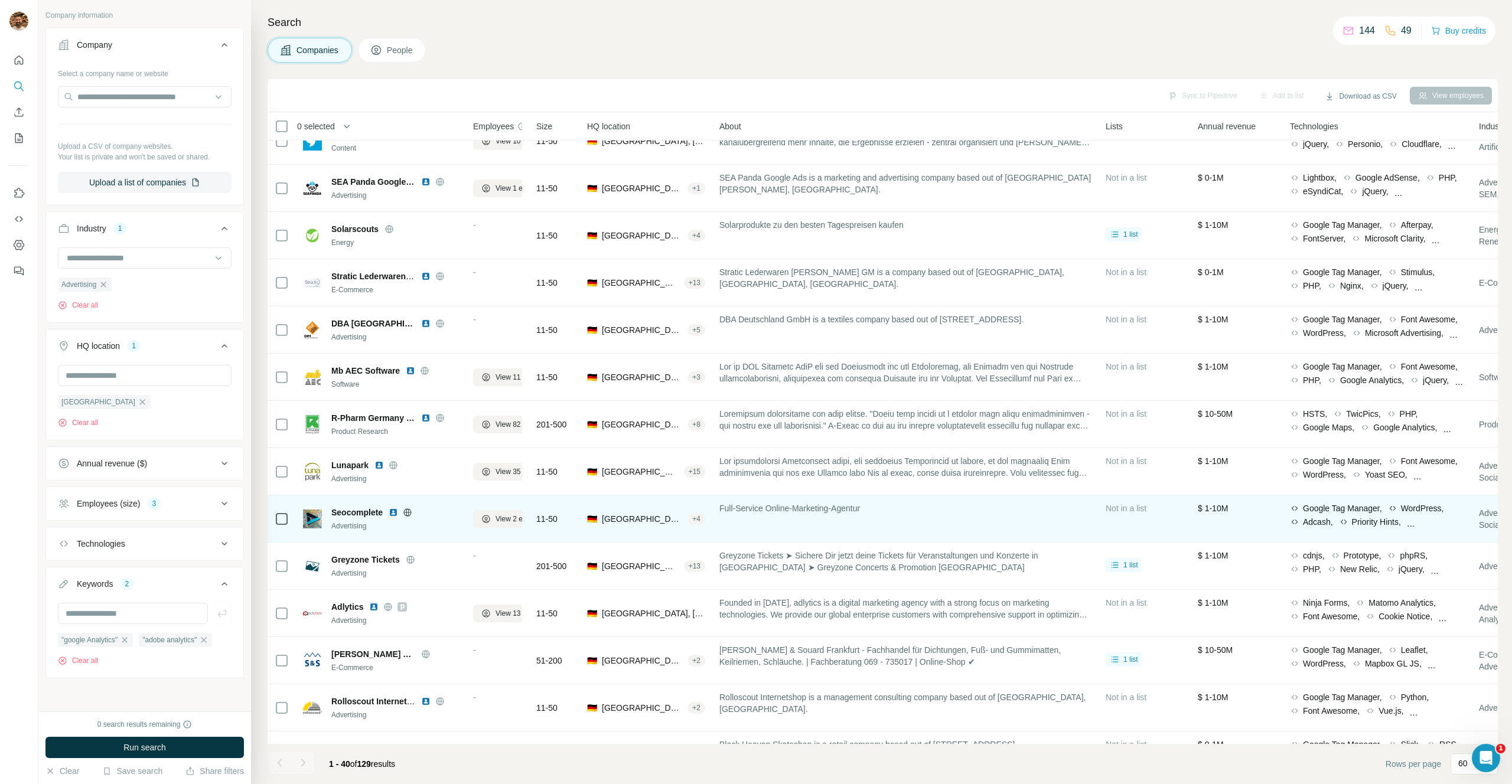
scroll to position [1286, 0]
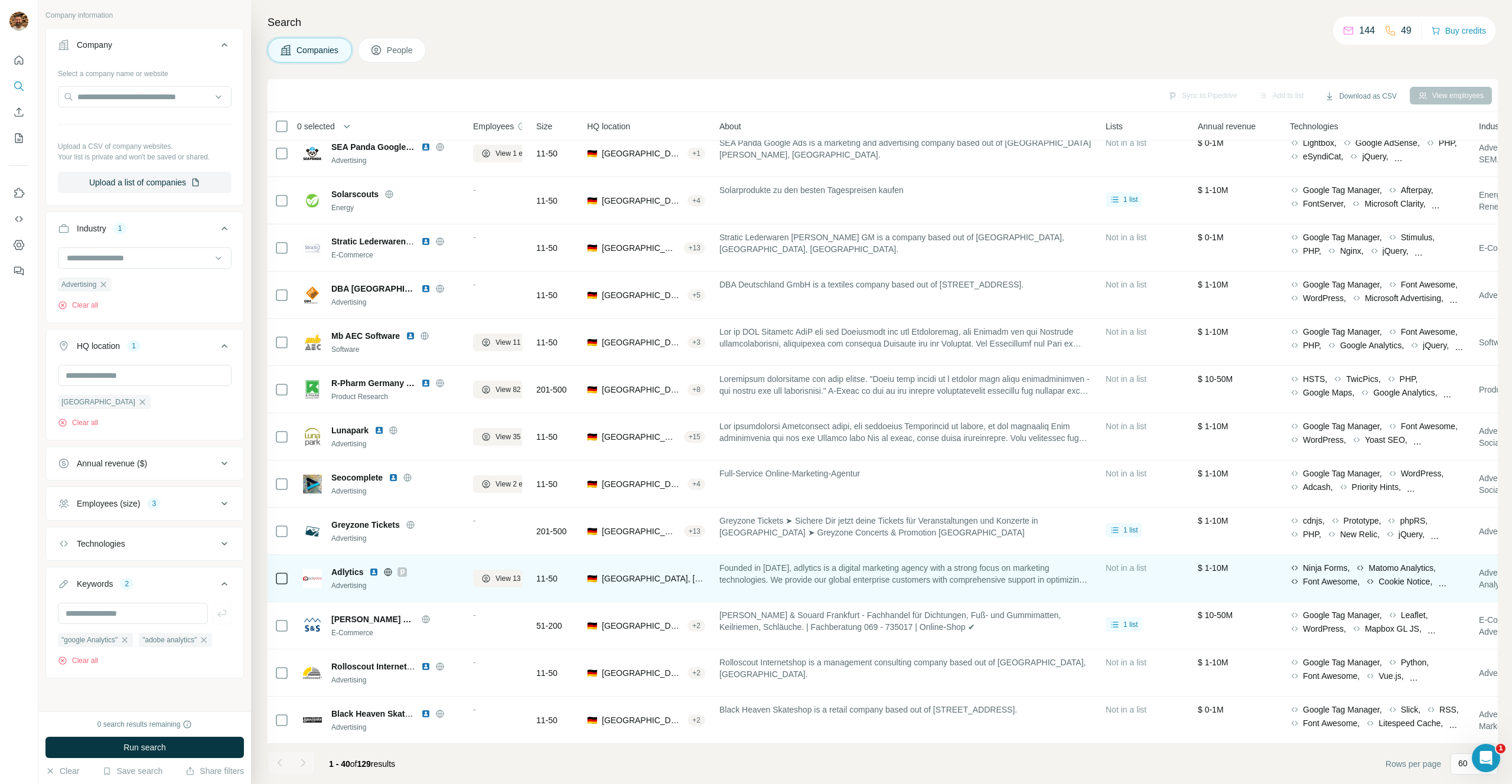
click at [376, 571] on img at bounding box center [374, 572] width 9 height 9
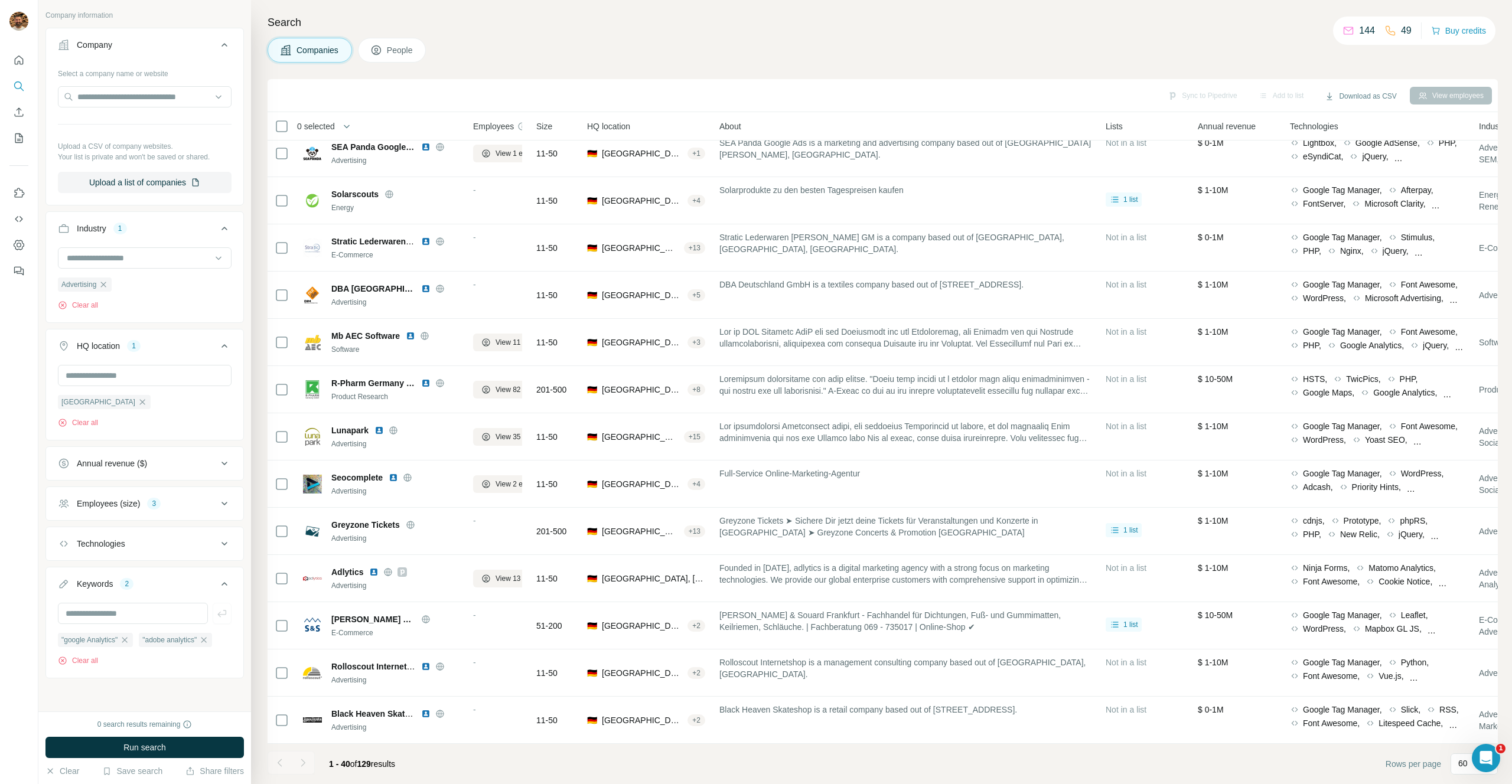
click at [349, 767] on span "1 - 40" at bounding box center [339, 764] width 21 height 9
click at [303, 765] on div at bounding box center [303, 763] width 24 height 24
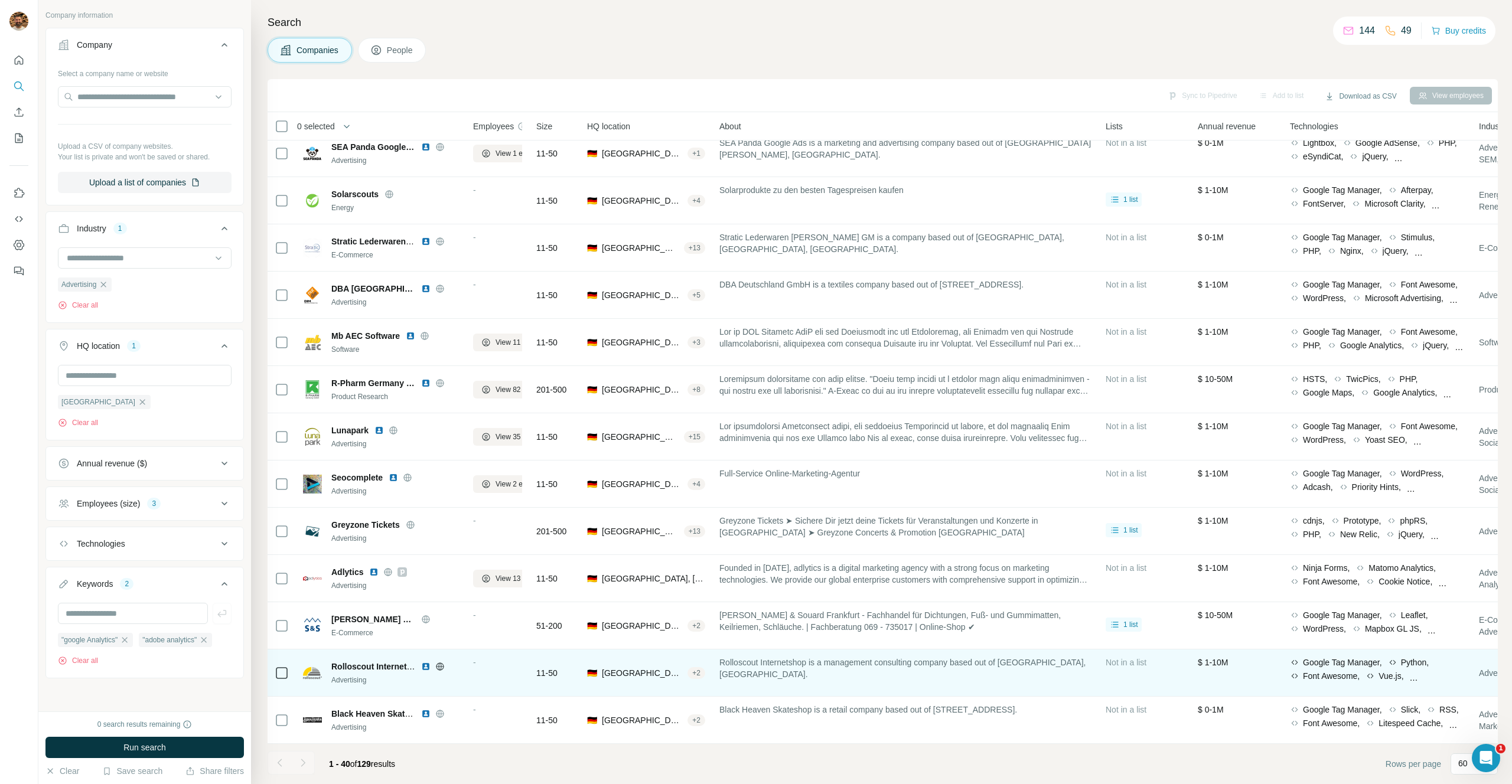
click at [424, 667] on img at bounding box center [426, 667] width 9 height 9
